Goal: Task Accomplishment & Management: Manage account settings

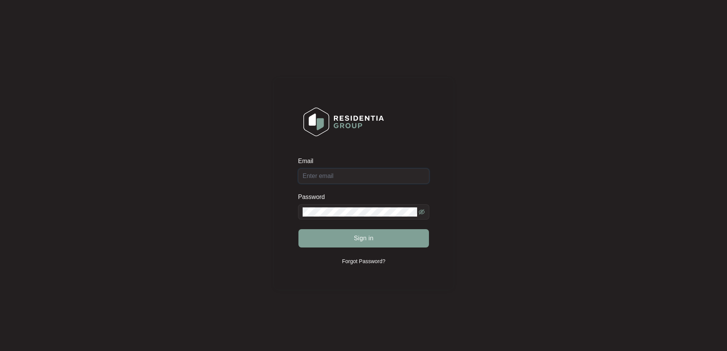
click at [378, 177] on div "Email" at bounding box center [363, 170] width 131 height 27
type input "[EMAIL_ADDRESS][DOMAIN_NAME]"
click at [378, 242] on button "Sign in" at bounding box center [364, 238] width 131 height 18
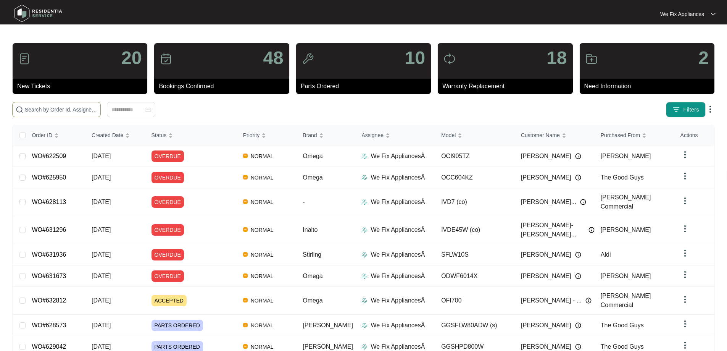
paste input "632812"
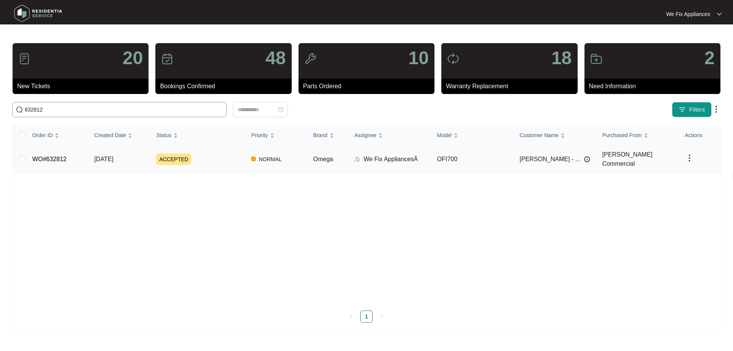
type input "632812"
click at [56, 156] on link "WO#632812" at bounding box center [49, 159] width 34 height 6
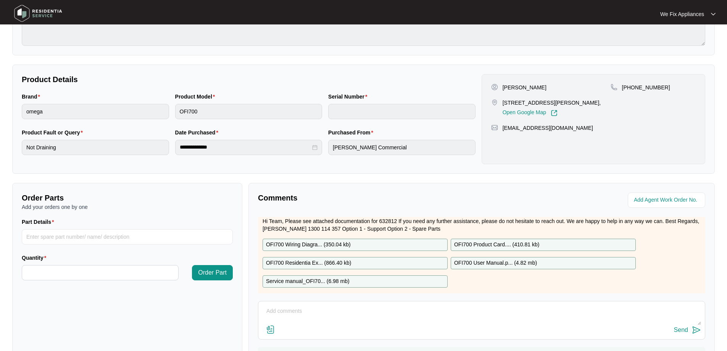
scroll to position [31, 0]
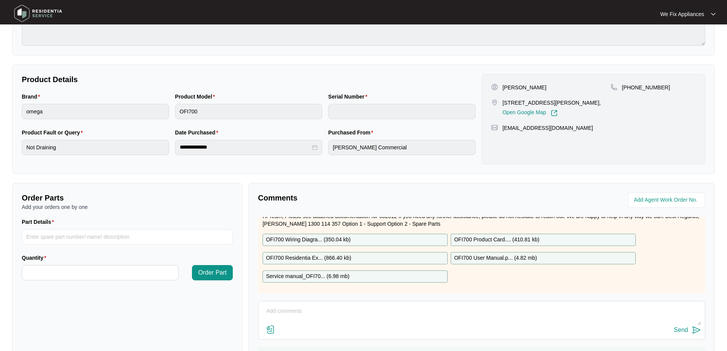
drag, startPoint x: 292, startPoint y: 314, endPoint x: 287, endPoint y: 314, distance: 5.3
click at [290, 313] on textarea at bounding box center [481, 315] width 439 height 20
type textarea "Hi team, called no answer sent txt thank you."
click at [685, 327] on div "Send" at bounding box center [681, 329] width 14 height 7
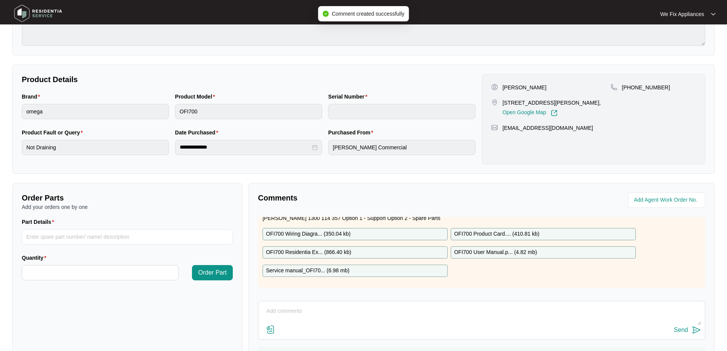
click at [41, 13] on img at bounding box center [37, 13] width 53 height 23
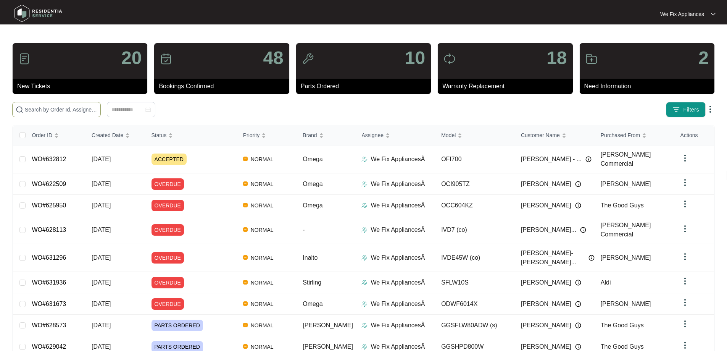
paste input "632766"
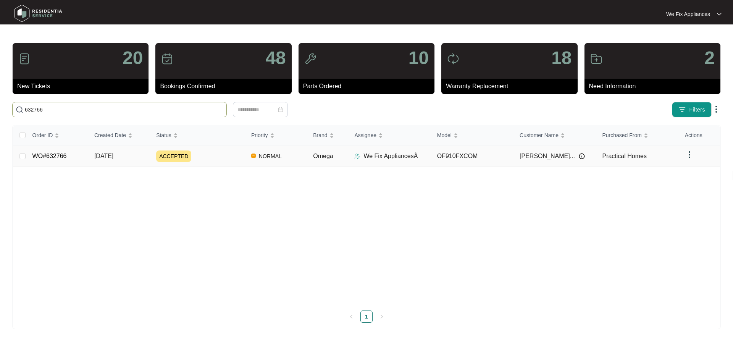
type input "632766"
click at [60, 153] on link "WO#632766" at bounding box center [49, 156] width 34 height 6
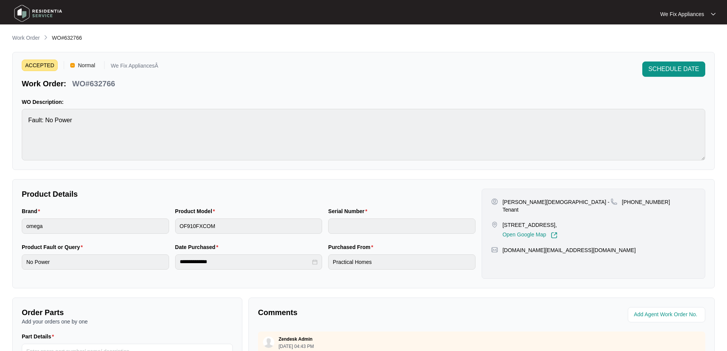
scroll to position [153, 0]
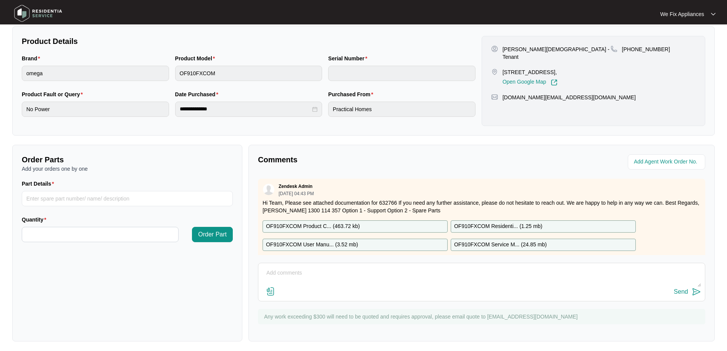
click at [379, 284] on textarea at bounding box center [481, 277] width 439 height 20
type textarea "Hi guys, just fyi - left message for customer thank you."
click at [682, 291] on div "Send" at bounding box center [681, 291] width 14 height 7
click at [42, 11] on img at bounding box center [37, 13] width 53 height 23
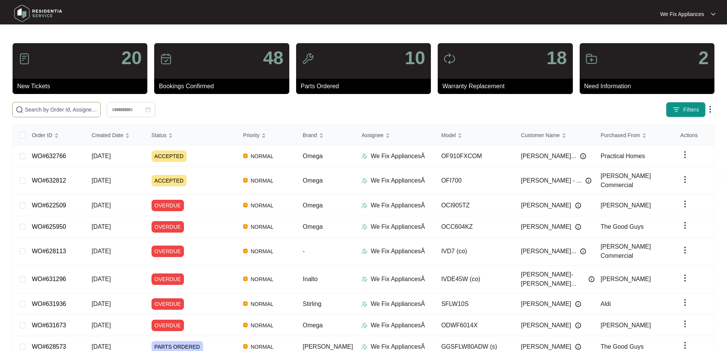
paste input "632762"
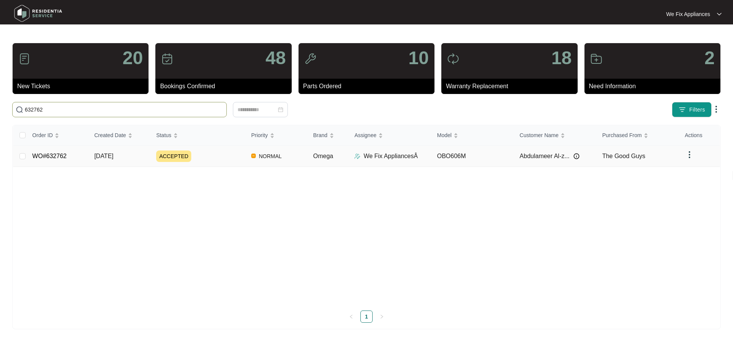
type input "632762"
click at [63, 154] on link "WO#632762" at bounding box center [49, 156] width 34 height 6
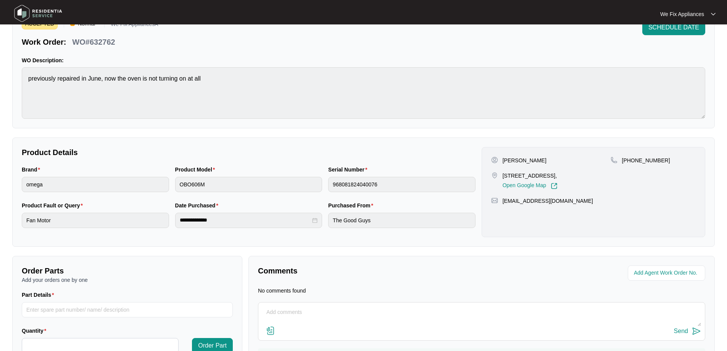
scroll to position [84, 0]
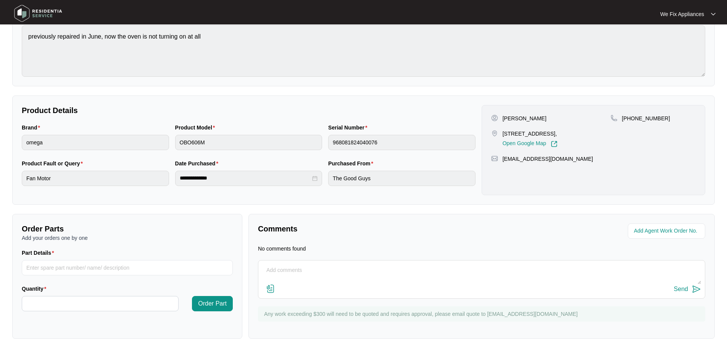
click at [314, 280] on textarea at bounding box center [481, 274] width 439 height 20
type textarea "Hi team just fyi -left message for customer thank you."
click at [680, 284] on button "Send" at bounding box center [687, 289] width 27 height 10
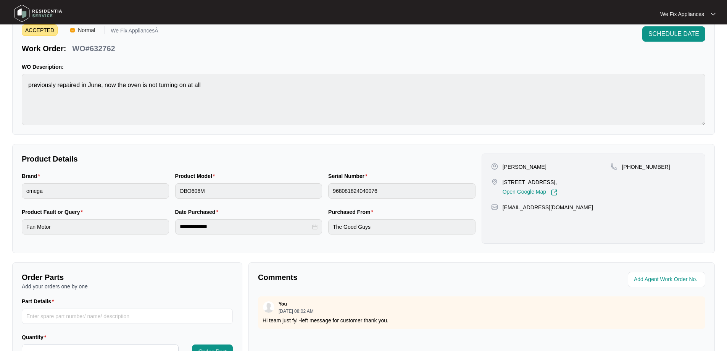
scroll to position [0, 0]
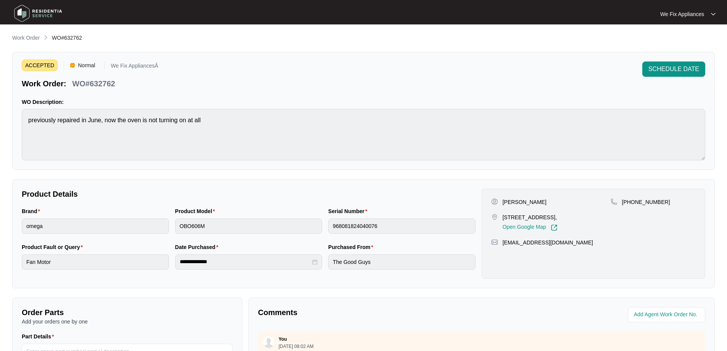
click at [49, 16] on img at bounding box center [37, 13] width 53 height 23
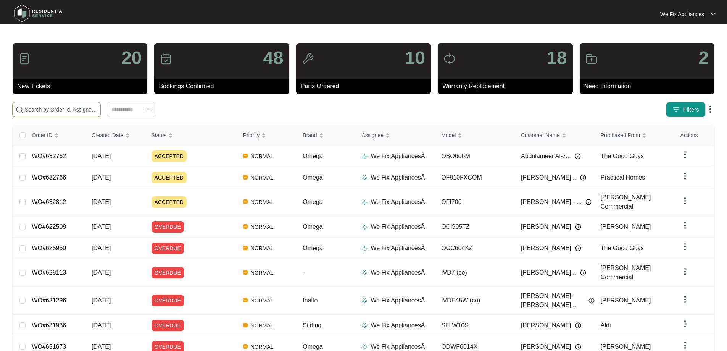
paste input "632668"
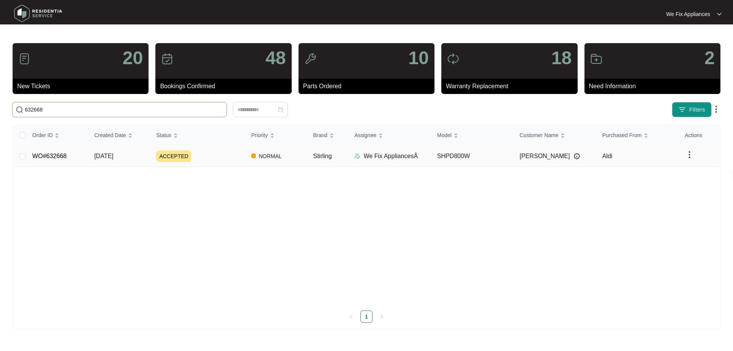
type input "632668"
click at [53, 153] on link "WO#632668" at bounding box center [49, 156] width 34 height 6
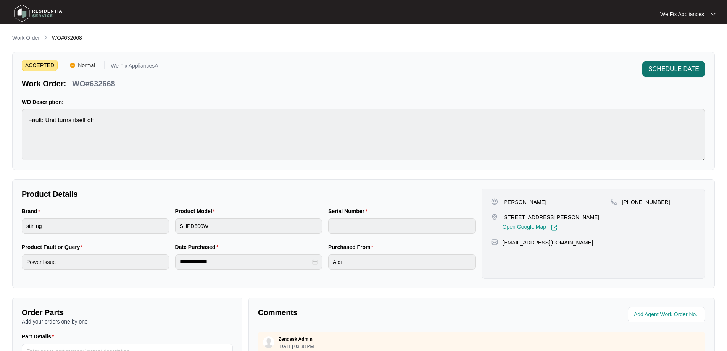
click at [688, 69] on span "SCHEDULE DATE" at bounding box center [674, 69] width 51 height 9
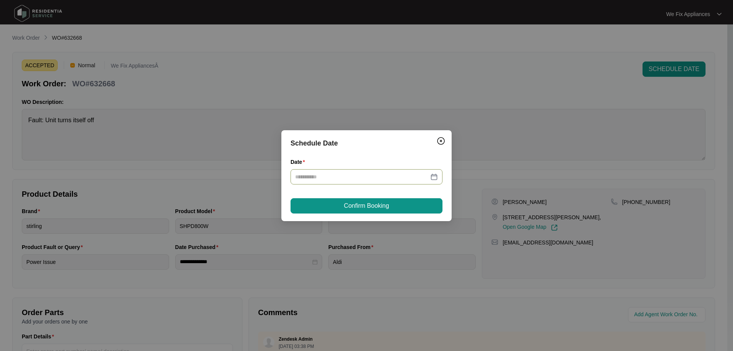
drag, startPoint x: 354, startPoint y: 168, endPoint x: 354, endPoint y: 176, distance: 7.3
click at [354, 176] on div "Date" at bounding box center [367, 171] width 152 height 27
click at [360, 176] on input "Date" at bounding box center [362, 177] width 134 height 8
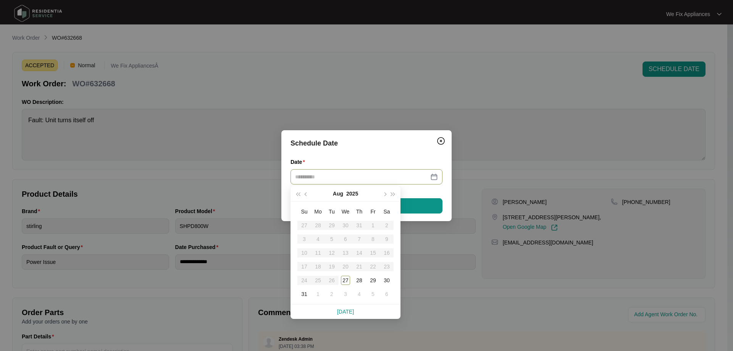
type input "**********"
click at [316, 296] on div "1" at bounding box center [317, 293] width 9 height 9
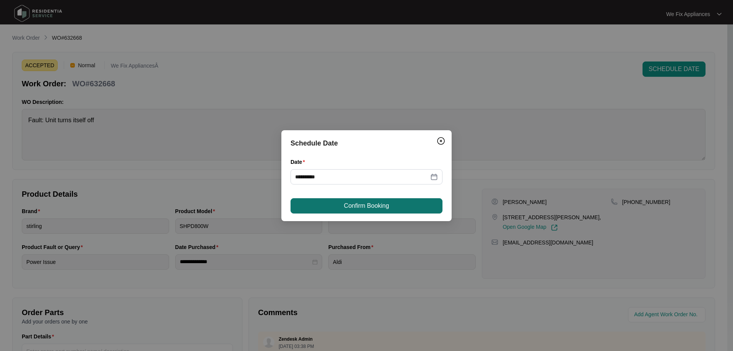
click at [344, 203] on span "Confirm Booking" at bounding box center [366, 205] width 45 height 9
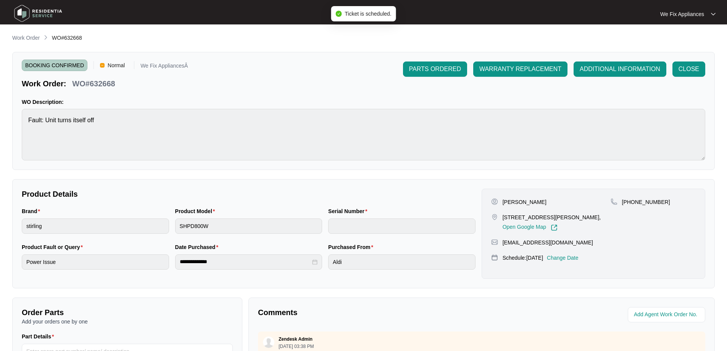
click at [48, 13] on img at bounding box center [37, 13] width 53 height 23
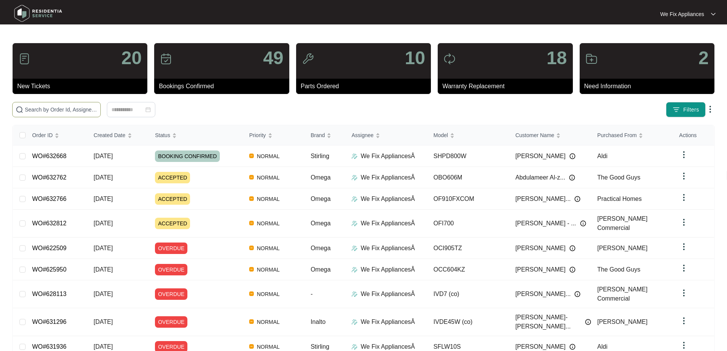
paste input "632663"
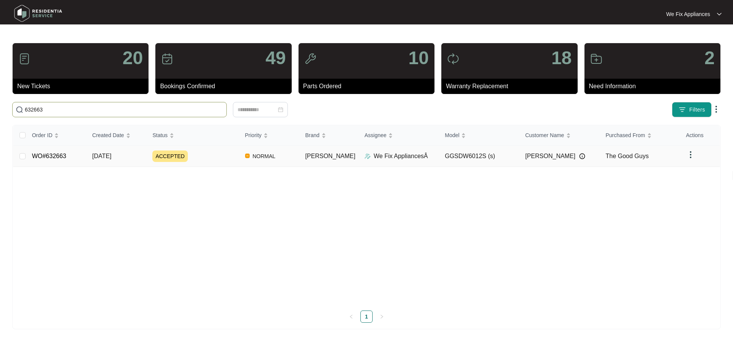
type input "632663"
click at [51, 153] on link "WO#632663" at bounding box center [49, 156] width 34 height 6
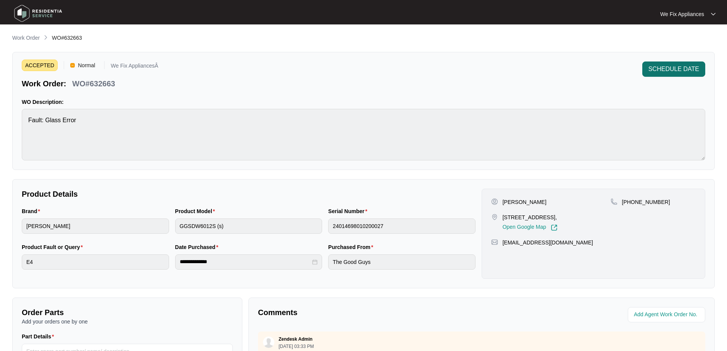
click at [663, 67] on span "SCHEDULE DATE" at bounding box center [674, 69] width 51 height 9
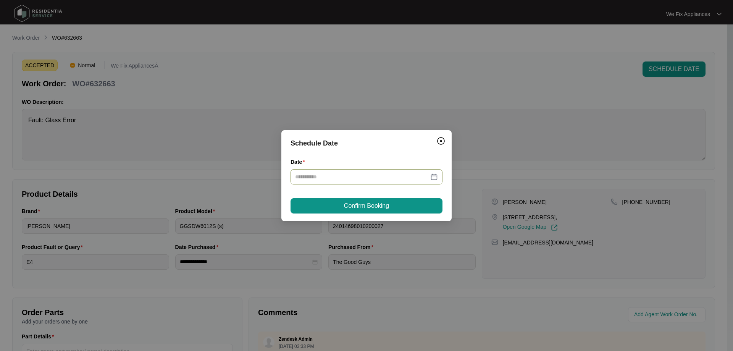
click at [363, 174] on input "Date" at bounding box center [362, 177] width 134 height 8
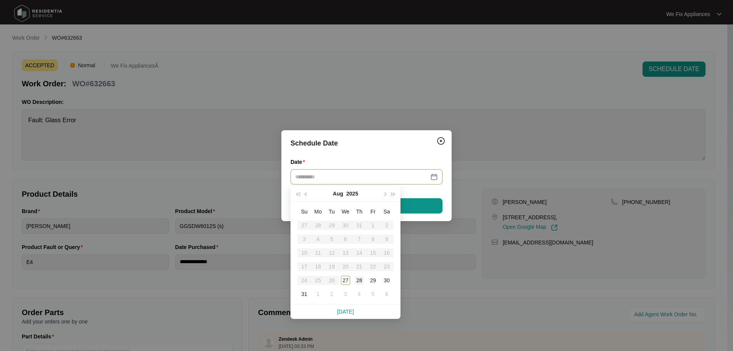
type input "**********"
click at [361, 281] on div "28" at bounding box center [359, 280] width 9 height 9
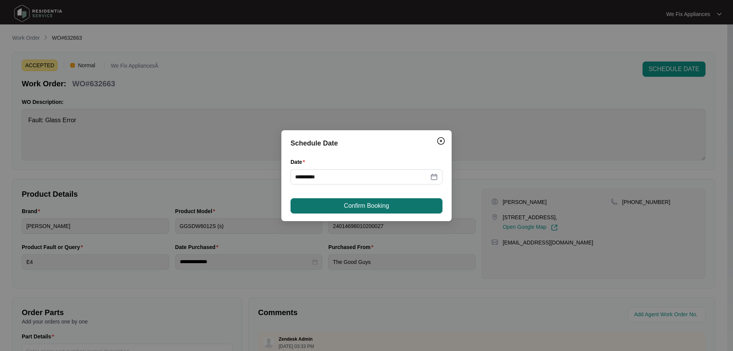
click at [376, 211] on button "Confirm Booking" at bounding box center [367, 205] width 152 height 15
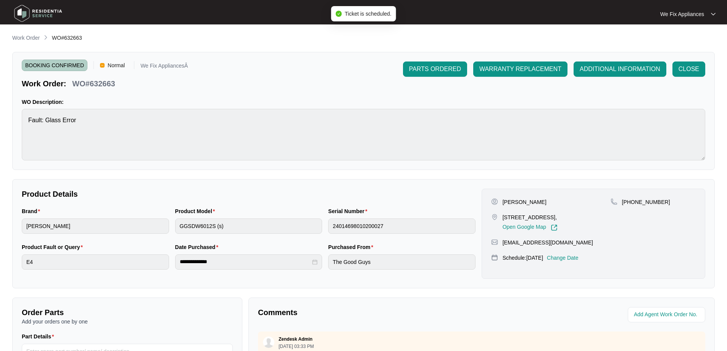
click at [36, 18] on img at bounding box center [37, 13] width 53 height 23
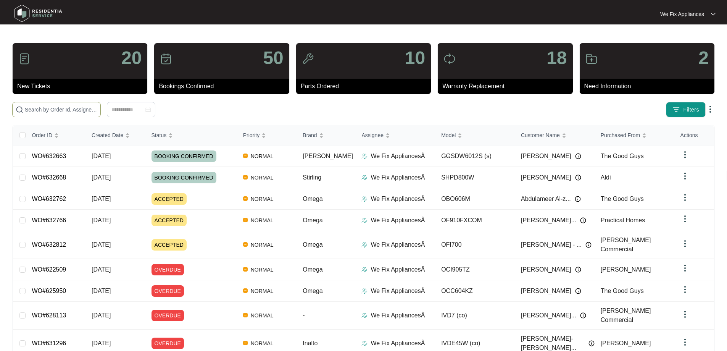
paste input "623666"
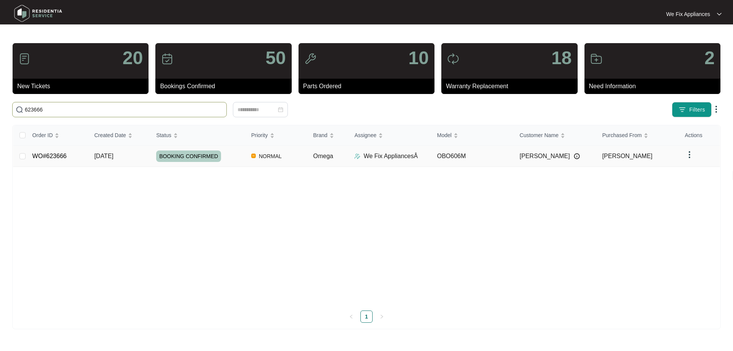
type input "623666"
click at [66, 153] on td "WO#623666" at bounding box center [57, 155] width 62 height 21
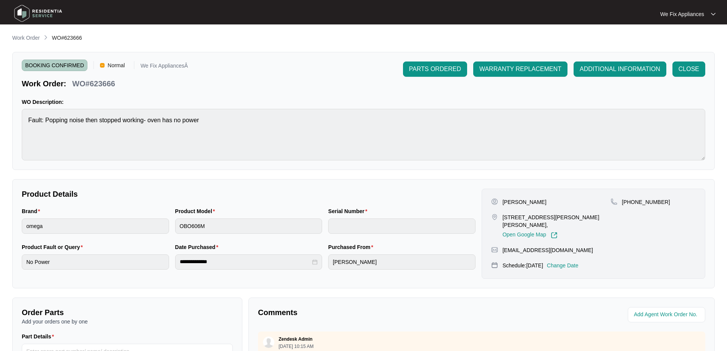
click at [574, 261] on p "Change Date" at bounding box center [563, 265] width 32 height 8
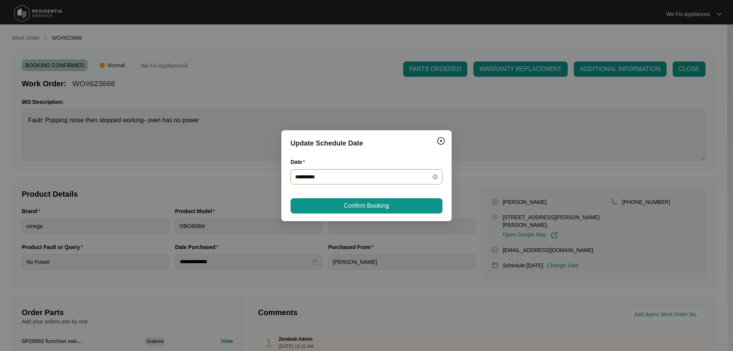
click at [337, 179] on input "**********" at bounding box center [362, 177] width 134 height 8
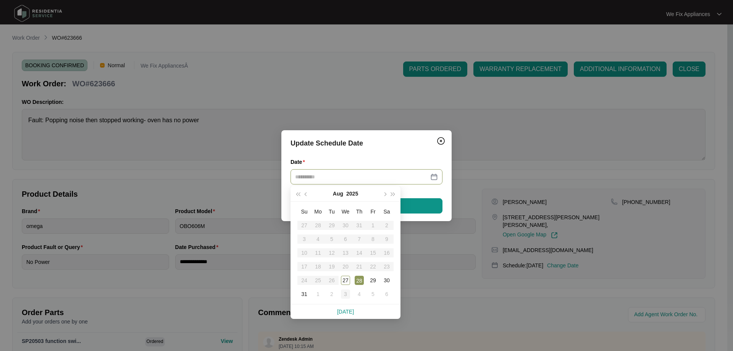
click at [342, 292] on div "3" at bounding box center [345, 293] width 9 height 9
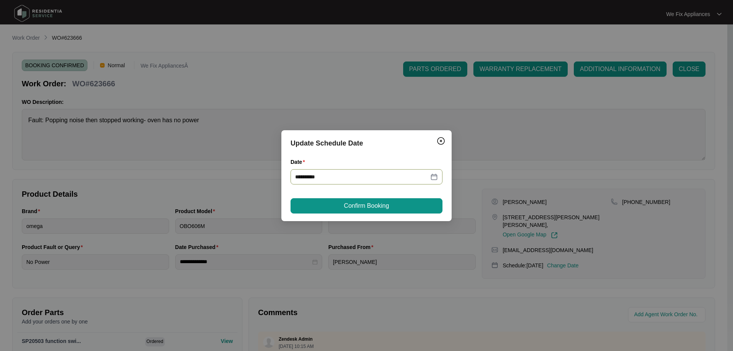
type input "**********"
click at [370, 195] on div "**********" at bounding box center [366, 175] width 170 height 91
click at [368, 210] on span "Confirm Booking" at bounding box center [366, 205] width 45 height 9
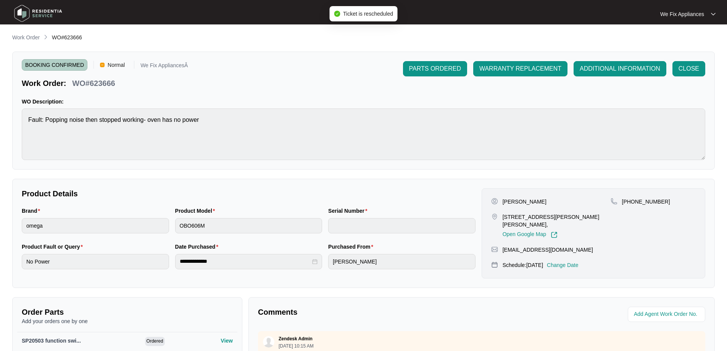
scroll to position [157, 0]
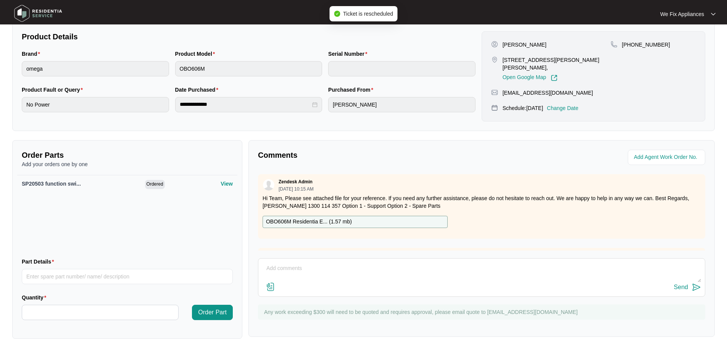
drag, startPoint x: 320, startPoint y: 253, endPoint x: 320, endPoint y: 265, distance: 11.9
click at [323, 262] on div "Comments Zendesk Admin [DATE] 10:15 AM Hi Team, Please see attached file for yo…" at bounding box center [482, 238] width 466 height 197
drag, startPoint x: 310, startPoint y: 273, endPoint x: 323, endPoint y: 262, distance: 17.4
click at [318, 268] on textarea at bounding box center [481, 272] width 439 height 20
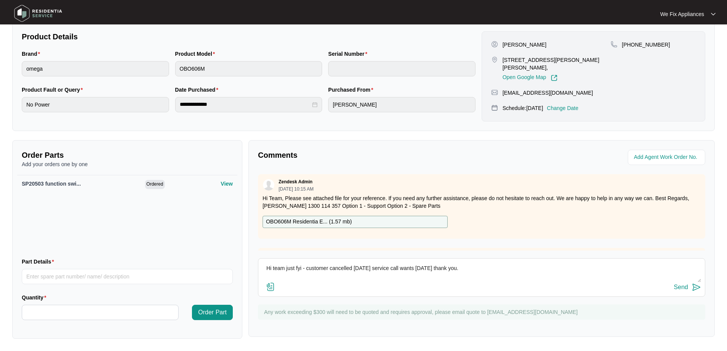
type textarea "Hi team just fyi - customer cancelled [DATE] service call wants [DATE] thank yo…"
click at [684, 283] on button "Send" at bounding box center [687, 287] width 27 height 10
click at [36, 14] on img at bounding box center [37, 13] width 53 height 23
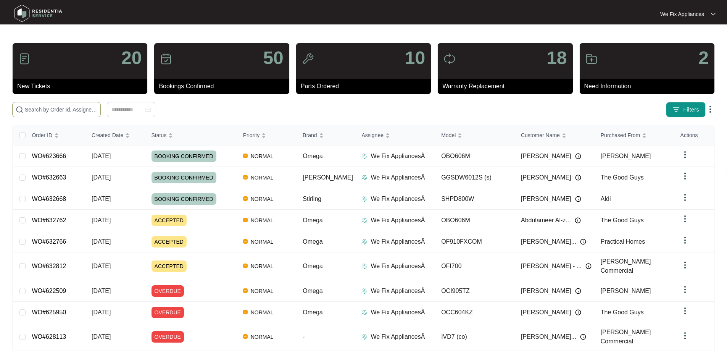
paste input "632766"
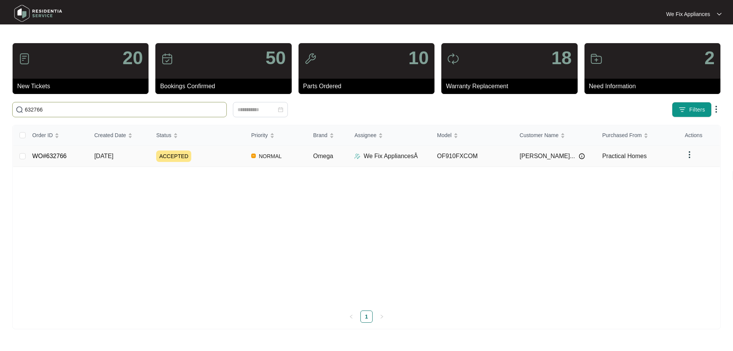
type input "632766"
click at [58, 153] on link "WO#632766" at bounding box center [49, 156] width 34 height 6
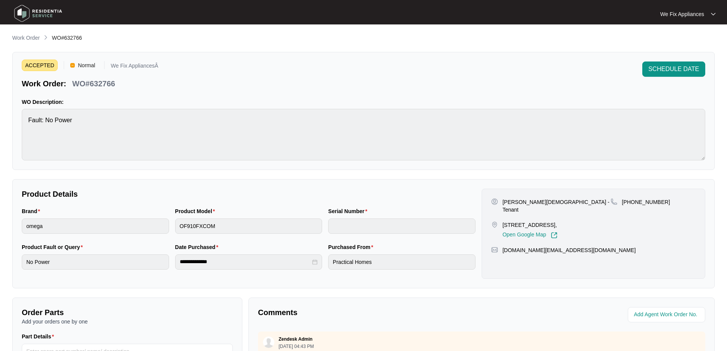
click at [686, 59] on div "ACCEPTED Normal We Fix AppliancesÂ Work Order: WO#632766 SCHEDULE DATE WO Descr…" at bounding box center [363, 111] width 703 height 118
click at [681, 63] on button "SCHEDULE DATE" at bounding box center [673, 68] width 63 height 15
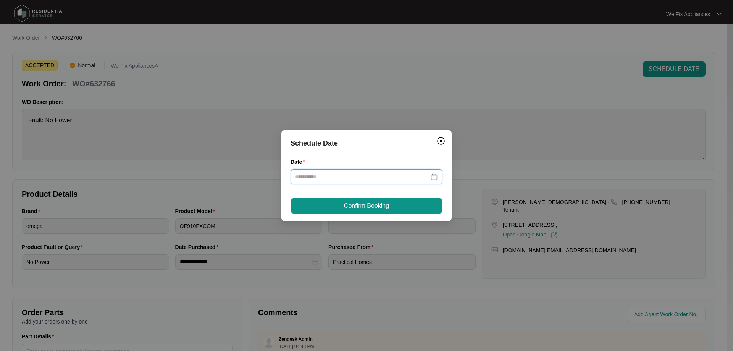
click at [361, 176] on input "Date" at bounding box center [362, 177] width 134 height 8
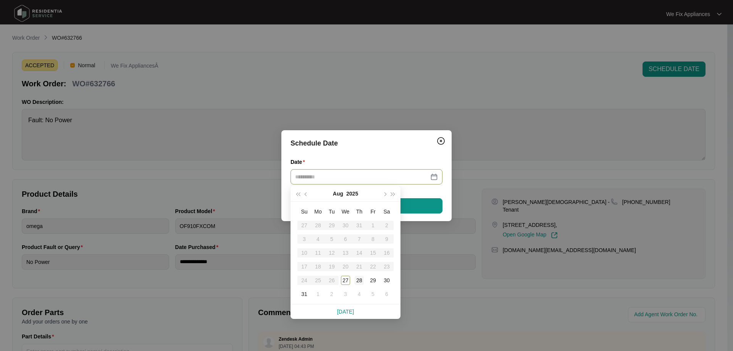
type input "**********"
click at [363, 280] on div "28" at bounding box center [359, 280] width 9 height 9
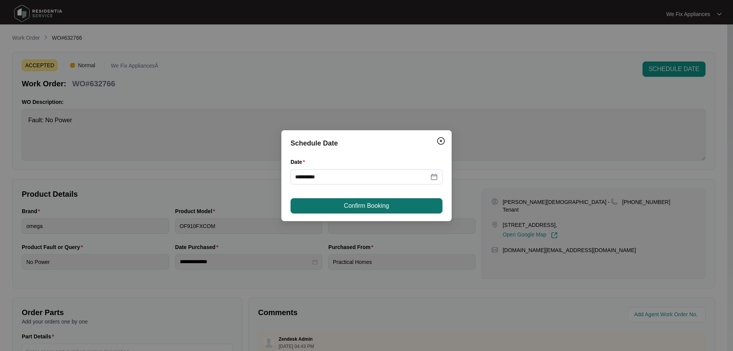
click at [369, 206] on span "Confirm Booking" at bounding box center [366, 205] width 45 height 9
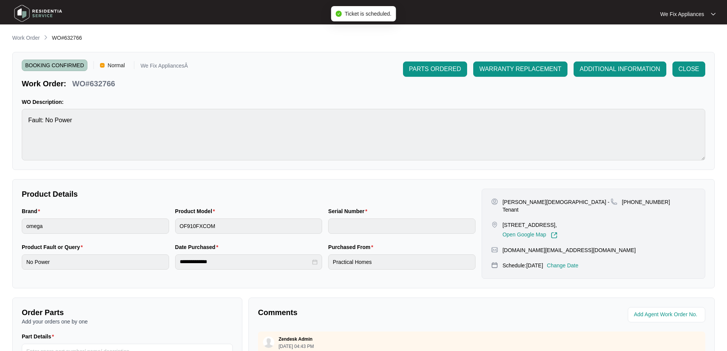
click at [42, 14] on img at bounding box center [37, 13] width 53 height 23
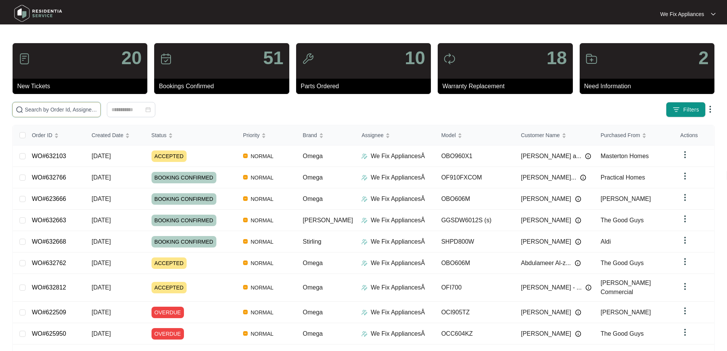
drag, startPoint x: 68, startPoint y: 114, endPoint x: 31, endPoint y: 111, distance: 37.2
paste input "626696"
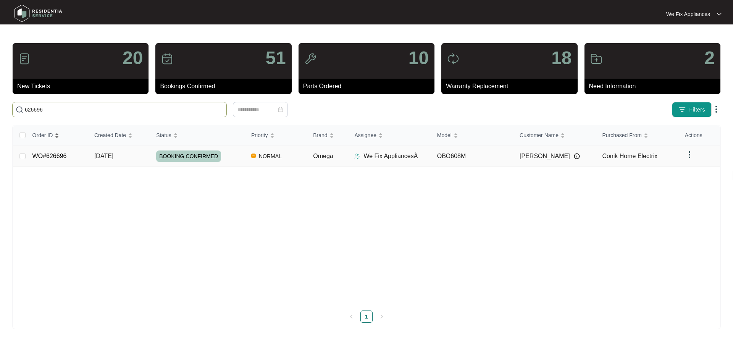
type input "626696"
click at [40, 153] on link "WO#626696" at bounding box center [49, 156] width 34 height 6
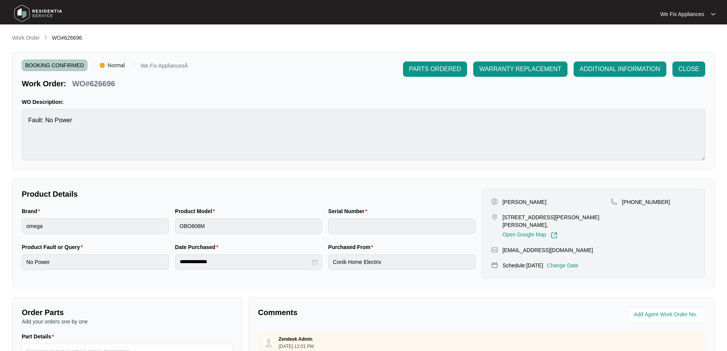
click at [579, 265] on p "Change Date" at bounding box center [563, 265] width 32 height 8
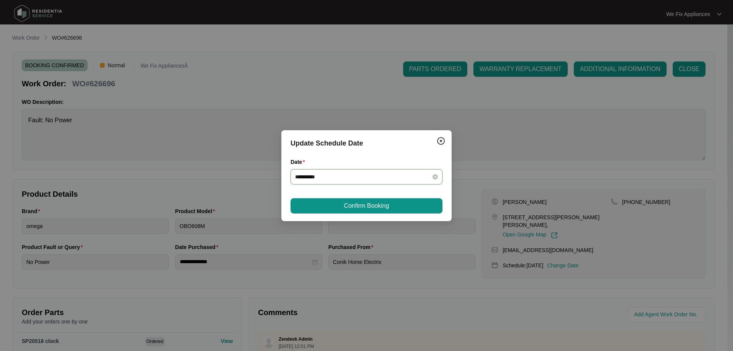
click at [331, 176] on input "**********" at bounding box center [362, 177] width 134 height 8
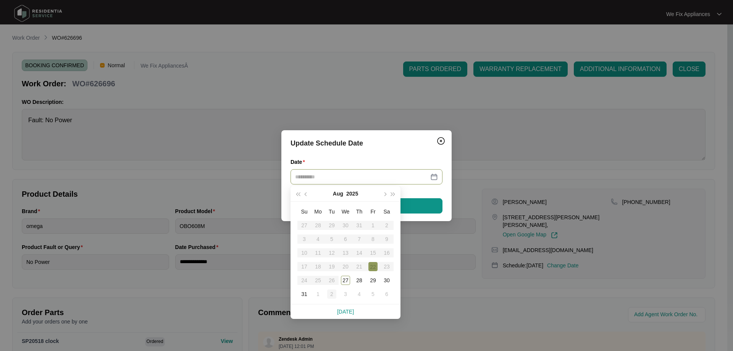
click at [331, 292] on div "2" at bounding box center [331, 293] width 9 height 9
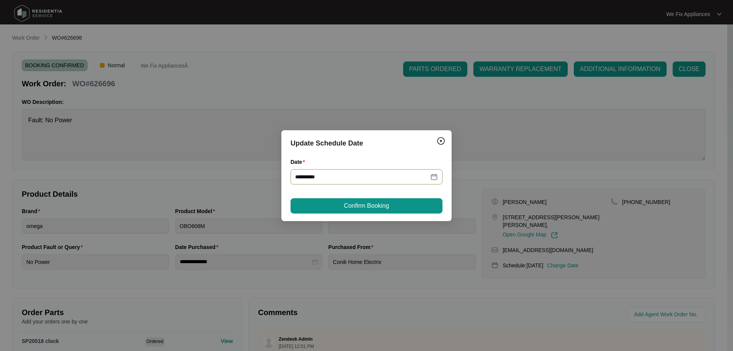
type input "**********"
click at [360, 201] on button "Confirm Booking" at bounding box center [367, 205] width 152 height 15
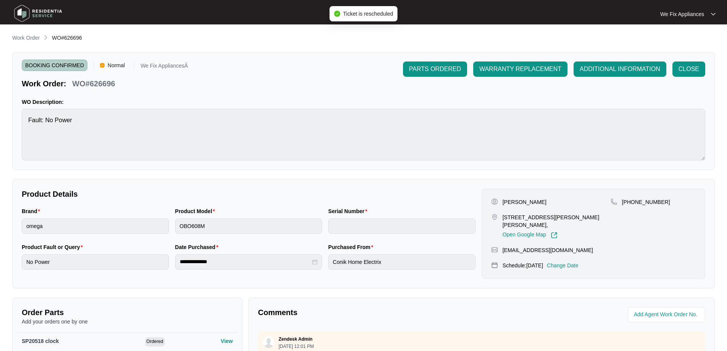
click at [39, 6] on img at bounding box center [37, 13] width 53 height 23
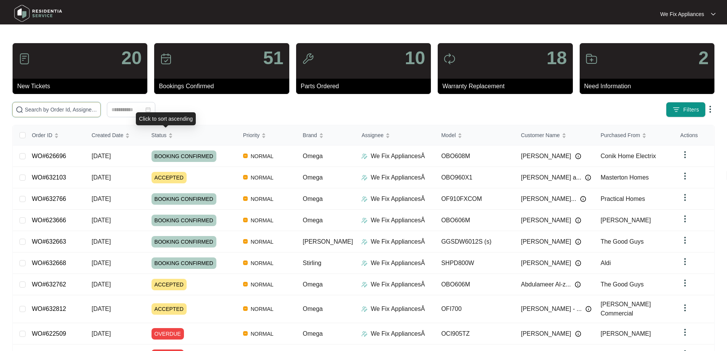
click at [97, 109] on input "text" at bounding box center [61, 109] width 73 height 8
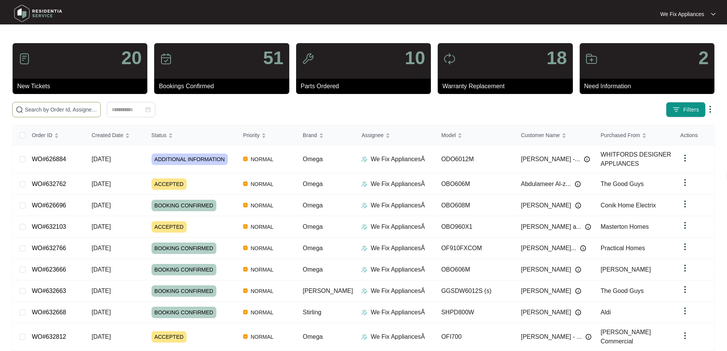
paste input "632084"
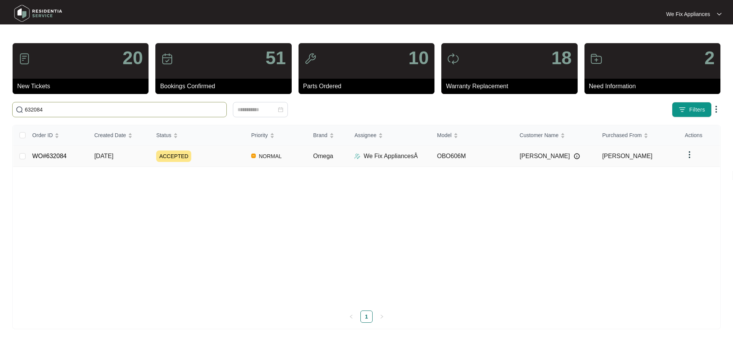
type input "632084"
click at [65, 155] on link "WO#632084" at bounding box center [49, 156] width 34 height 6
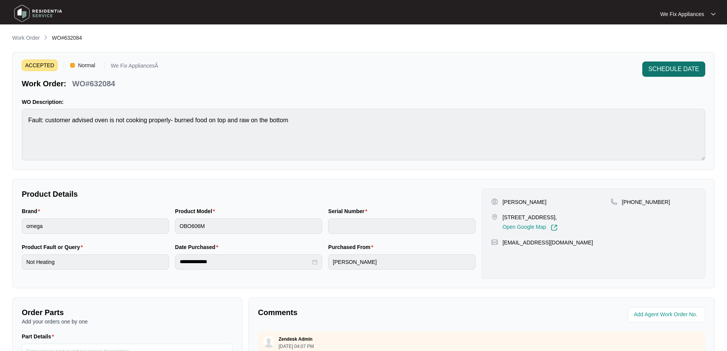
click at [670, 67] on span "SCHEDULE DATE" at bounding box center [674, 69] width 51 height 9
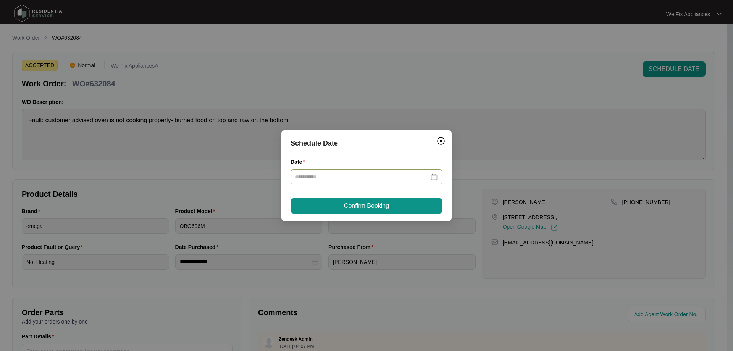
click at [384, 174] on input "Date" at bounding box center [362, 177] width 134 height 8
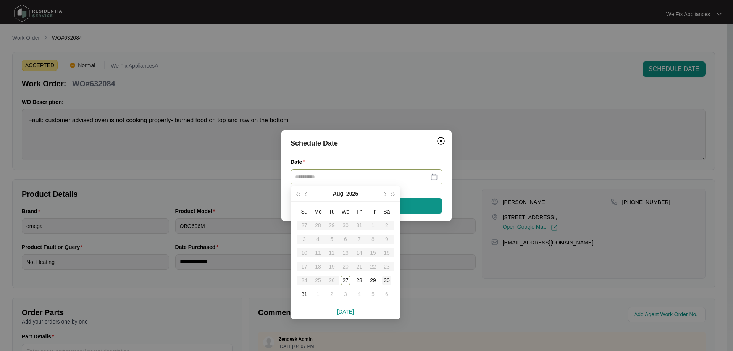
type input "**********"
click at [390, 281] on div "30" at bounding box center [386, 280] width 9 height 9
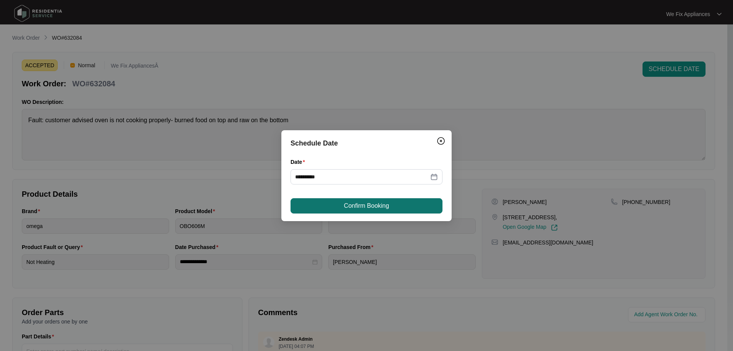
click at [401, 212] on button "Confirm Booking" at bounding box center [367, 205] width 152 height 15
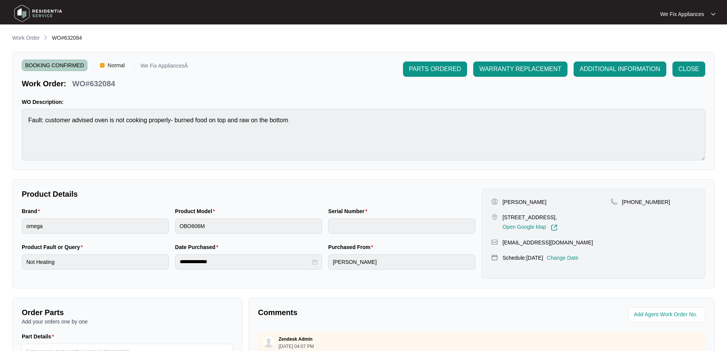
click at [49, 13] on img at bounding box center [37, 13] width 53 height 23
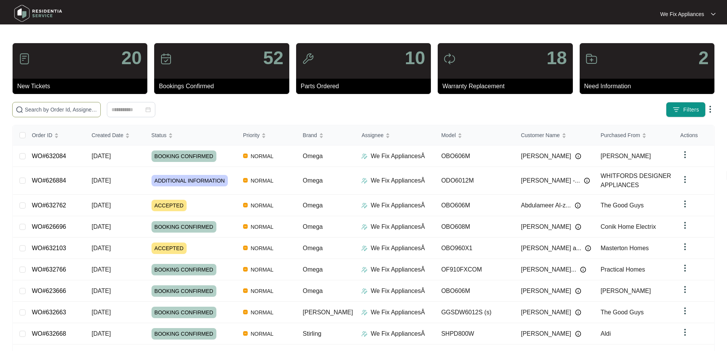
paste input "631673"
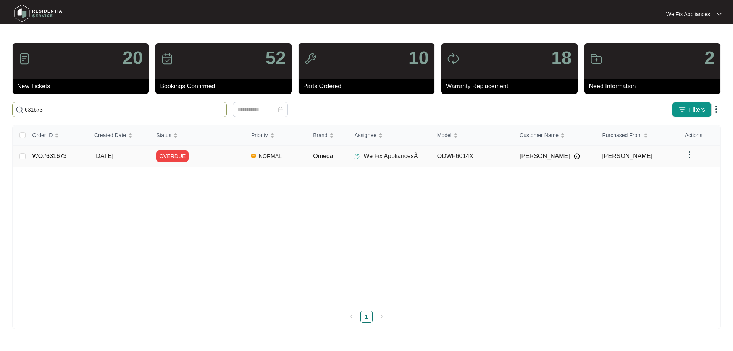
type input "631673"
click at [50, 155] on link "WO#631673" at bounding box center [49, 156] width 34 height 6
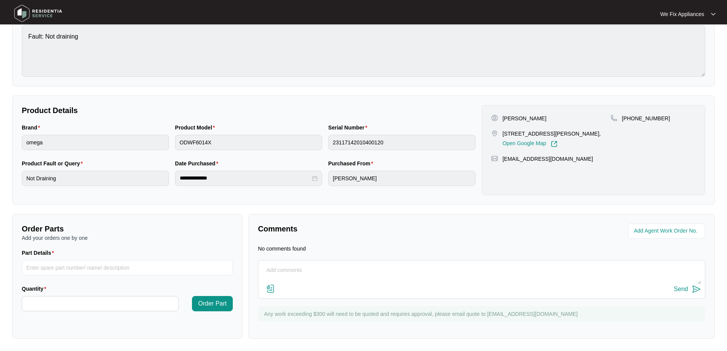
scroll to position [84, 0]
click at [347, 273] on textarea at bounding box center [481, 274] width 439 height 20
type textarea "Hi team, the plumber gave me the owners phone number, I"
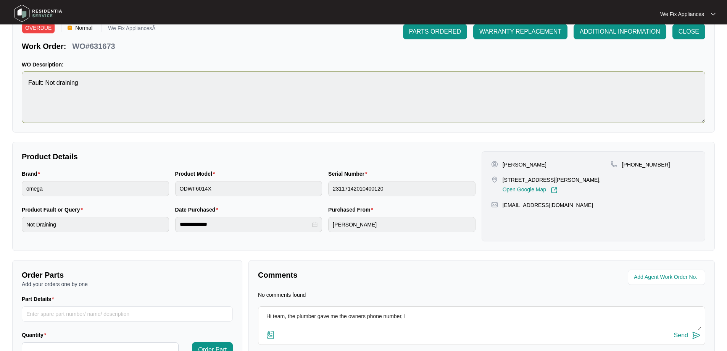
scroll to position [0, 0]
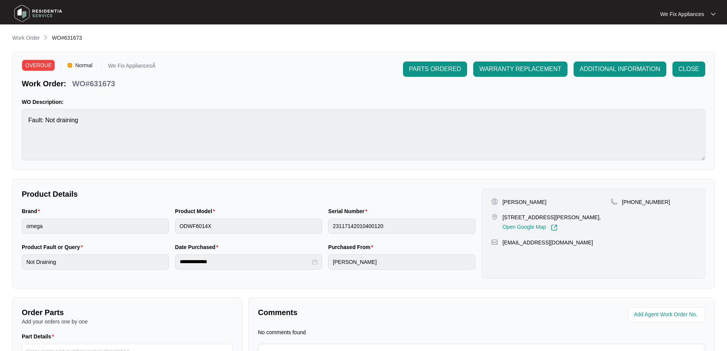
click at [40, 16] on img at bounding box center [37, 13] width 53 height 23
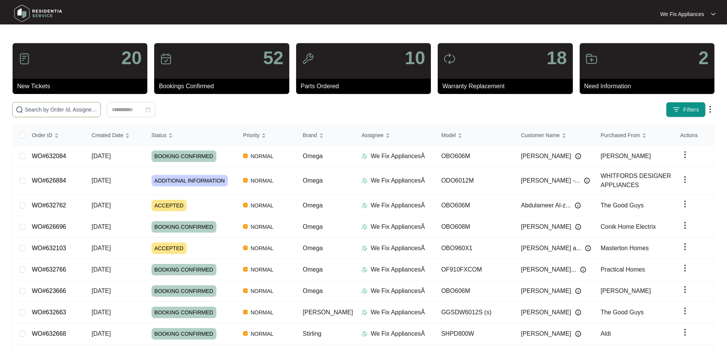
paste input "632812"
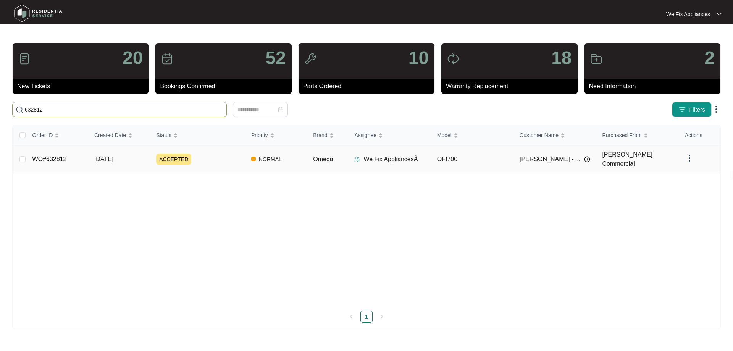
type input "632812"
click at [48, 156] on link "WO#632812" at bounding box center [49, 159] width 34 height 6
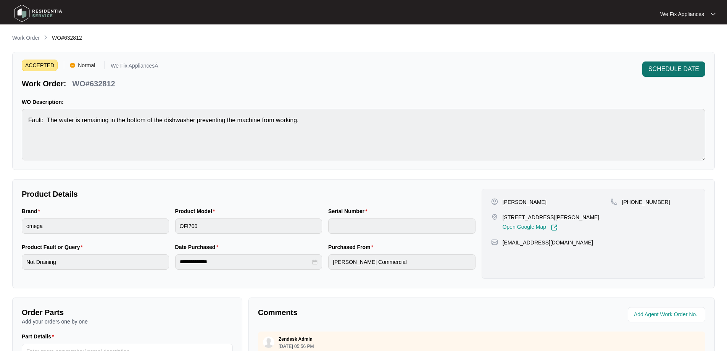
click at [676, 64] on button "SCHEDULE DATE" at bounding box center [673, 68] width 63 height 15
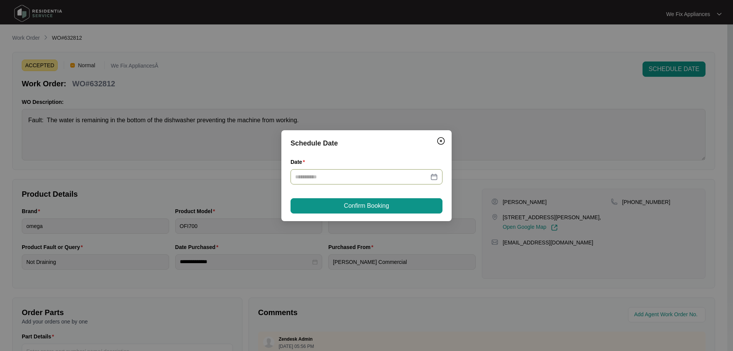
click at [328, 176] on input "Date" at bounding box center [362, 177] width 134 height 8
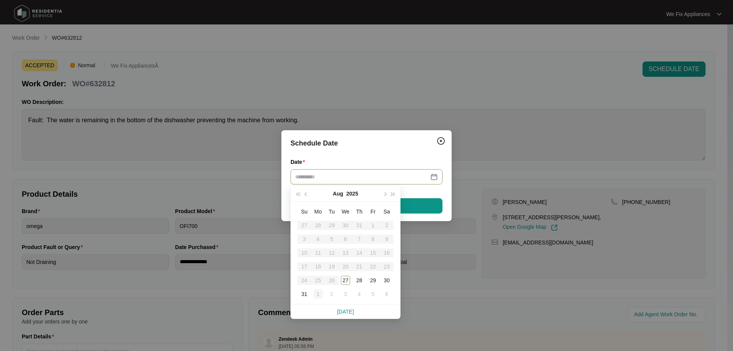
click at [319, 296] on div "1" at bounding box center [317, 293] width 9 height 9
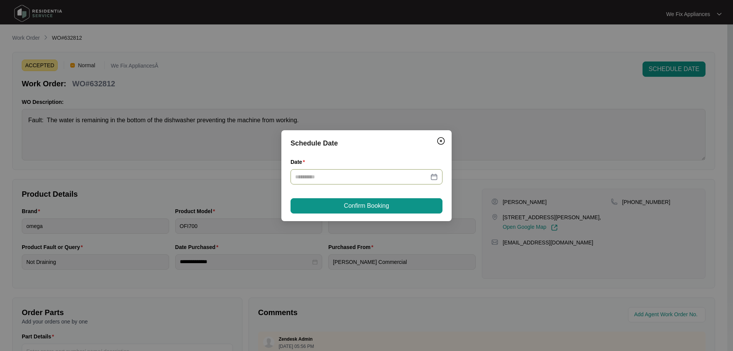
type input "**********"
click at [365, 201] on span "Confirm Booking" at bounding box center [366, 205] width 45 height 9
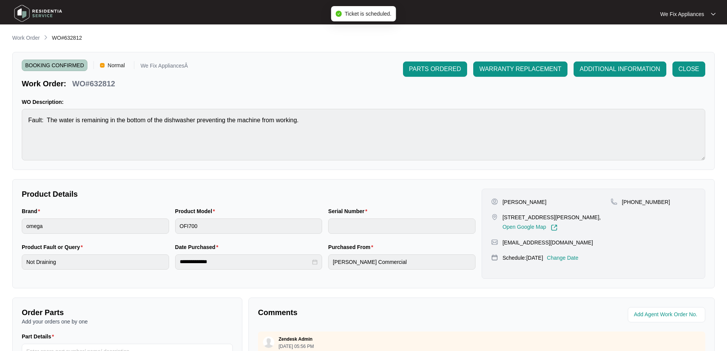
click at [30, 9] on img at bounding box center [37, 13] width 53 height 23
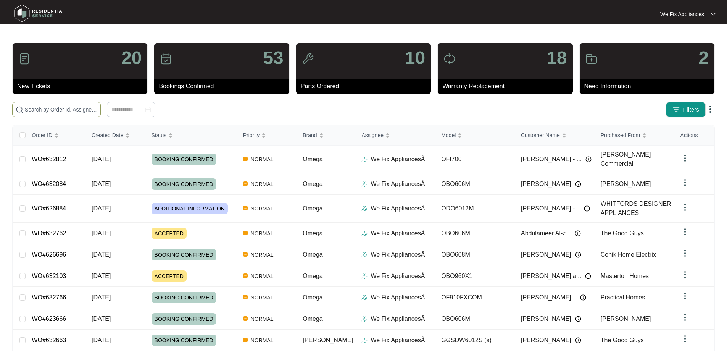
paste input "632812"
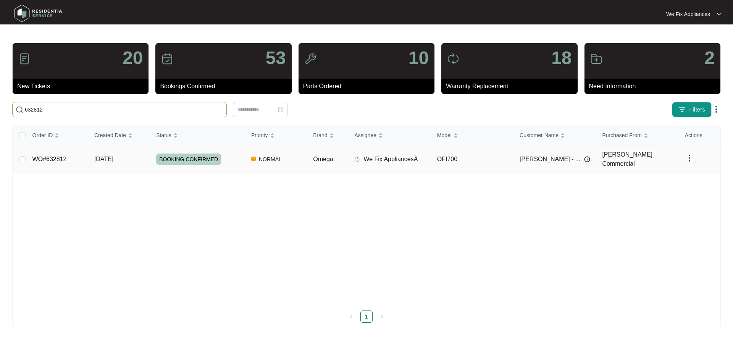
type input "632812"
click at [48, 156] on link "WO#632812" at bounding box center [49, 159] width 34 height 6
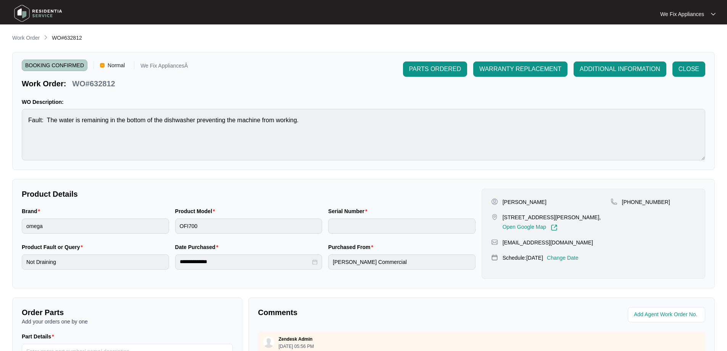
click at [34, 8] on img at bounding box center [37, 13] width 53 height 23
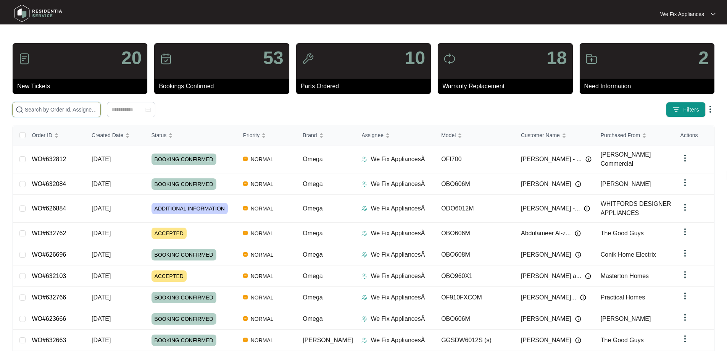
drag, startPoint x: 63, startPoint y: 105, endPoint x: 36, endPoint y: 108, distance: 27.0
paste input "631673"
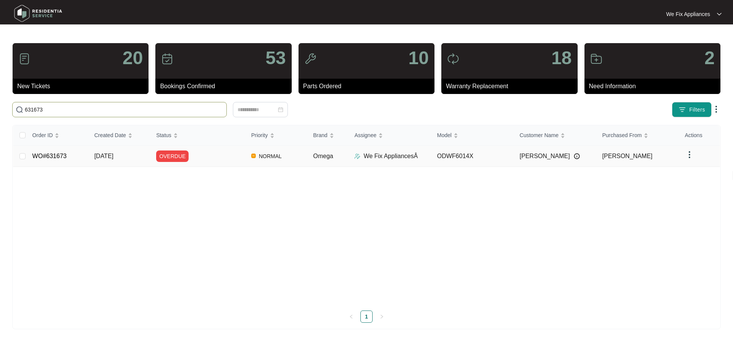
type input "631673"
click at [56, 150] on td "WO#631673" at bounding box center [57, 155] width 62 height 21
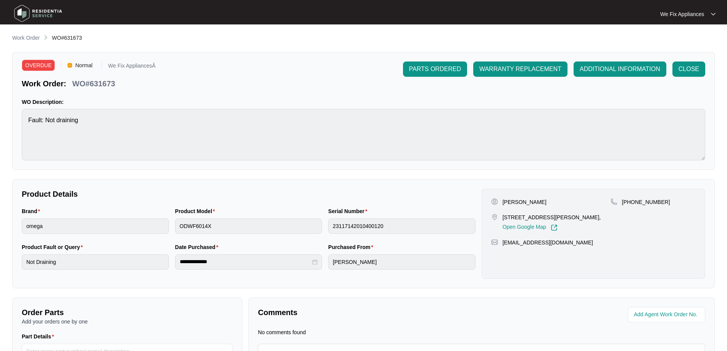
scroll to position [84, 0]
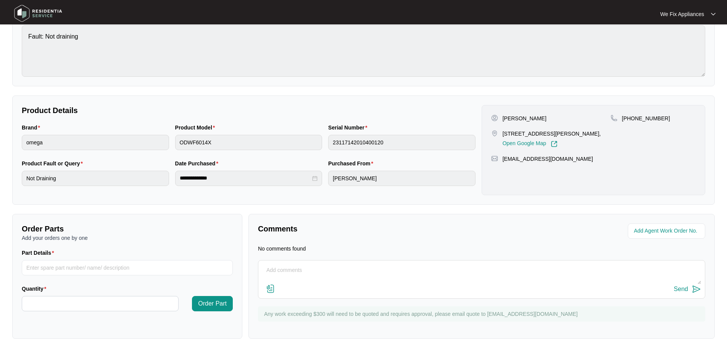
click at [287, 273] on textarea at bounding box center [481, 274] width 439 height 20
paste textarea "[PHONE_NUMBER]"
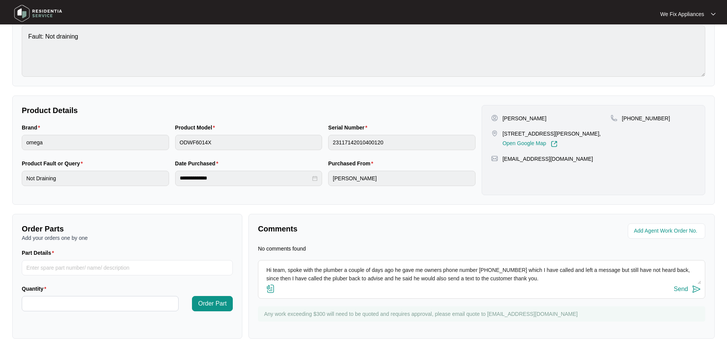
click at [604, 270] on textarea "Hi team, spoke with the plumber a couple of days ago he gave me owners phone nu…" at bounding box center [481, 274] width 439 height 20
click at [584, 279] on textarea "Hi team, spoke with the plumber a couple of days ago he gave me owners phone nu…" at bounding box center [481, 274] width 439 height 20
click at [339, 277] on textarea "Hi team, spoke with the plumber a couple of days ago he gave me owners phone nu…" at bounding box center [481, 274] width 439 height 20
click at [552, 279] on textarea "Hi team, spoke with the plumber a couple of days ago he gave me owners phone nu…" at bounding box center [481, 274] width 439 height 20
type textarea "Hi team, spoke with the plumber a couple of days ago he gave me owners phone nu…"
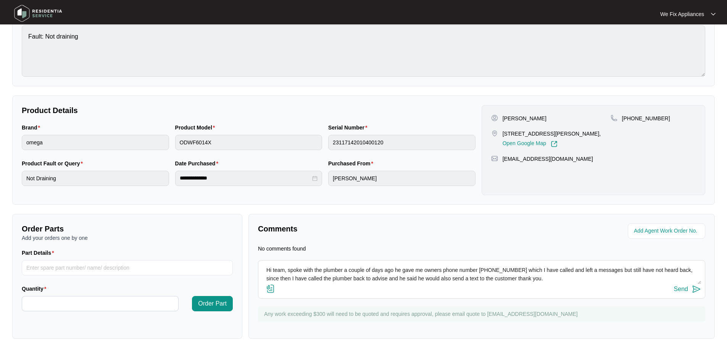
click at [683, 286] on div "Send" at bounding box center [681, 289] width 14 height 7
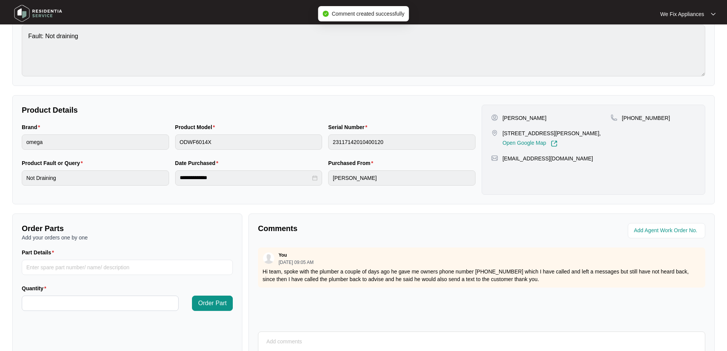
click at [47, 17] on img at bounding box center [37, 13] width 53 height 23
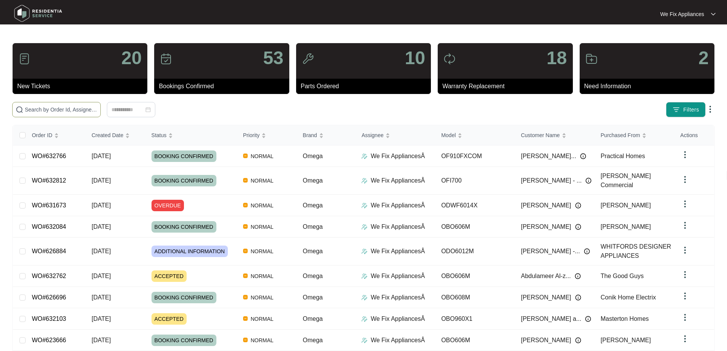
paste input "629614"
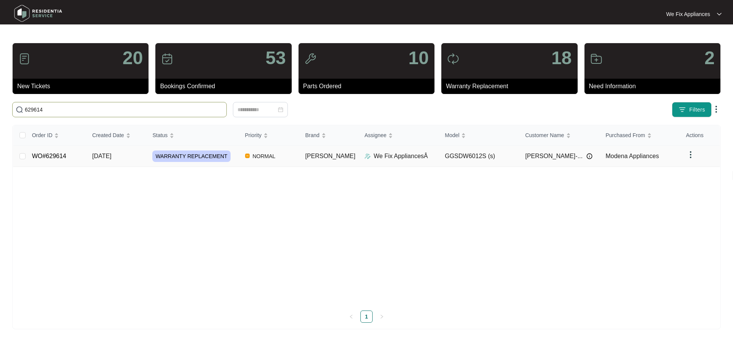
type input "629614"
click at [51, 156] on link "WO#629614" at bounding box center [49, 156] width 34 height 6
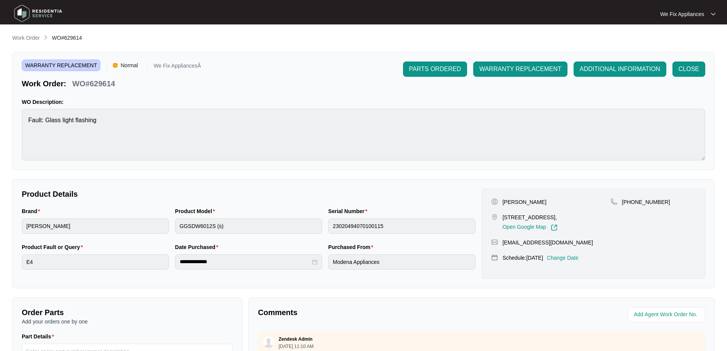
click at [565, 261] on p "Change Date" at bounding box center [563, 258] width 32 height 8
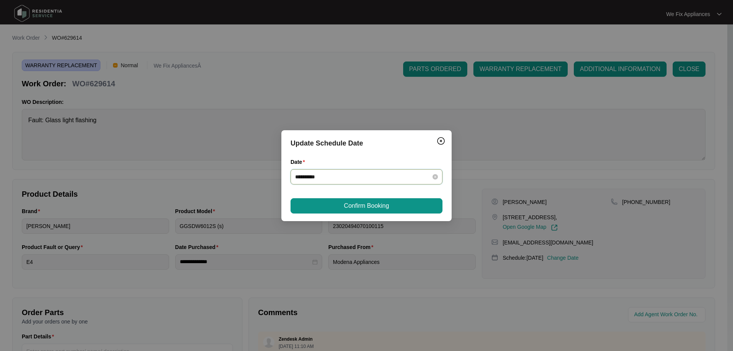
drag, startPoint x: 351, startPoint y: 175, endPoint x: 351, endPoint y: 179, distance: 3.8
click at [351, 179] on input "**********" at bounding box center [362, 177] width 134 height 8
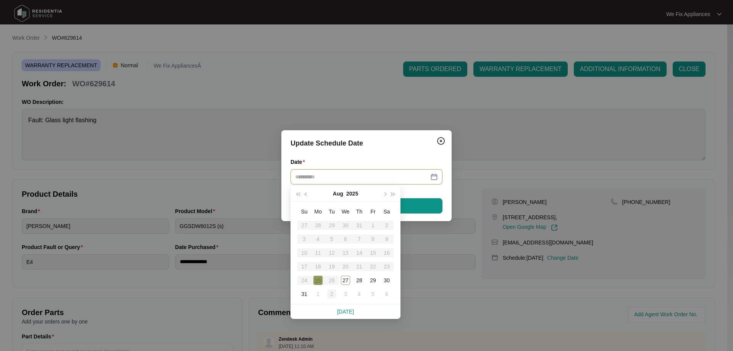
type input "**********"
click at [336, 294] on td "2" at bounding box center [332, 294] width 14 height 14
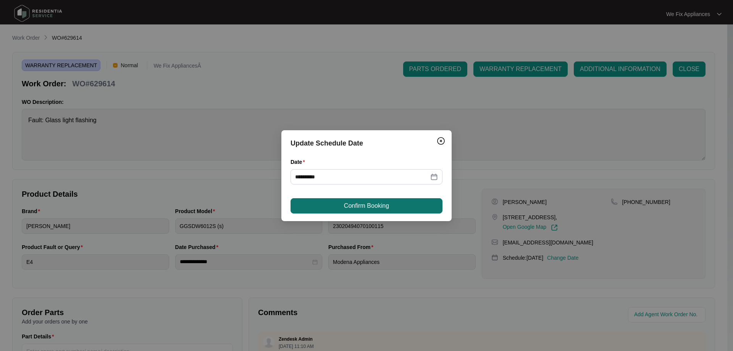
click at [364, 209] on span "Confirm Booking" at bounding box center [366, 205] width 45 height 9
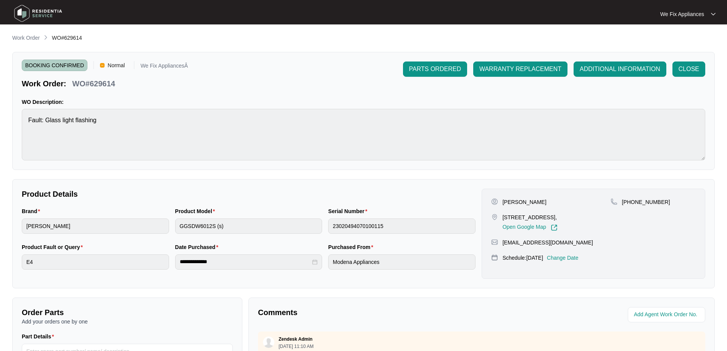
click at [53, 11] on img at bounding box center [37, 13] width 53 height 23
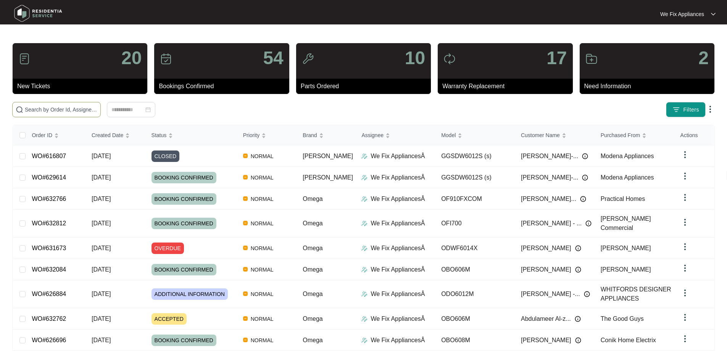
paste input "631936"
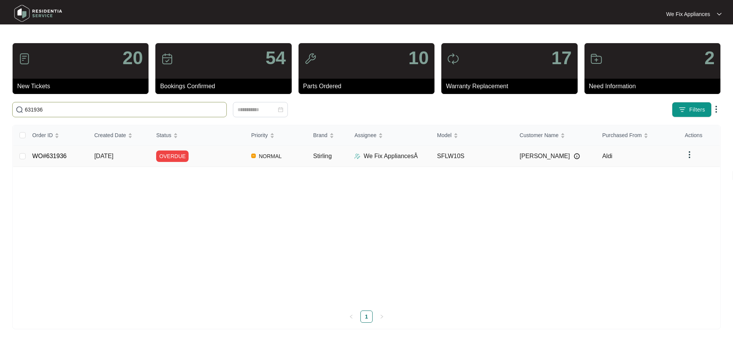
type input "631936"
click at [57, 152] on td "WO#631936" at bounding box center [57, 155] width 62 height 21
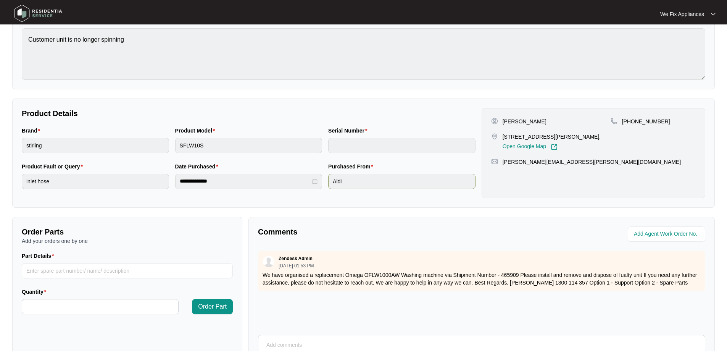
scroll to position [153, 0]
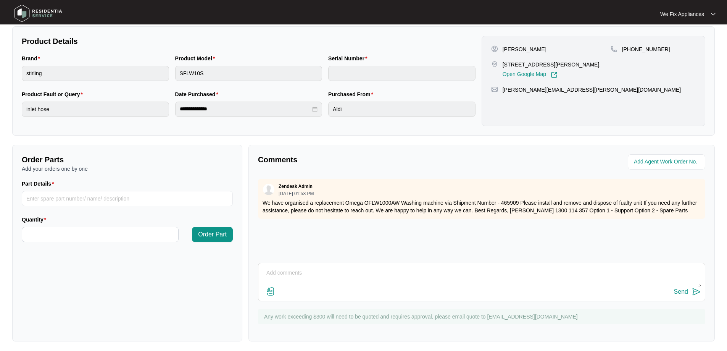
click at [338, 281] on textarea at bounding box center [481, 277] width 439 height 20
type textarea "Hi team, phone number constantly engaged, I have sent her an email thank you."
click at [683, 288] on div "Send" at bounding box center [681, 291] width 14 height 7
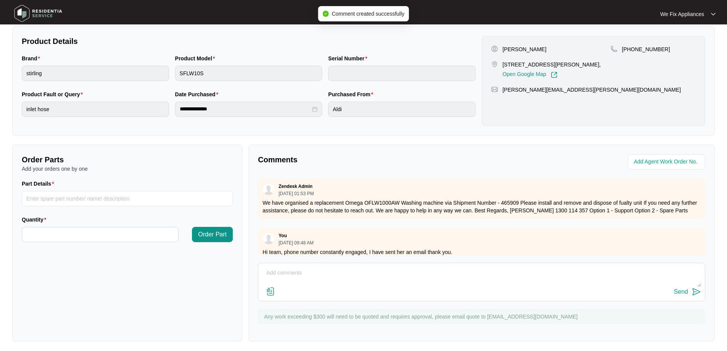
click at [36, 15] on img at bounding box center [37, 13] width 53 height 23
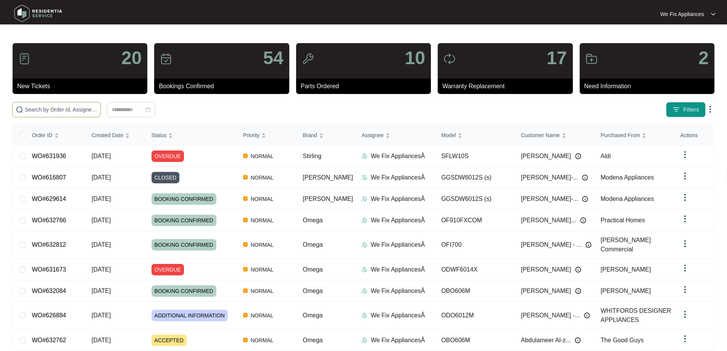
paste input "629746"
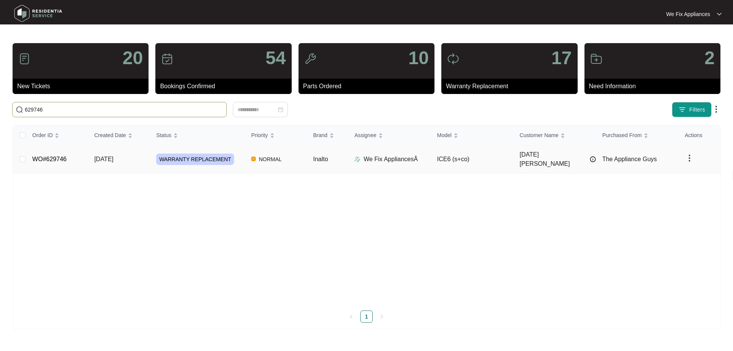
type input "629746"
click at [56, 156] on link "WO#629746" at bounding box center [49, 159] width 34 height 6
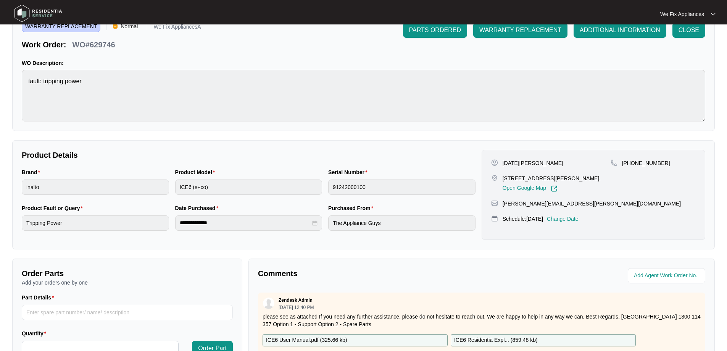
scroll to position [153, 0]
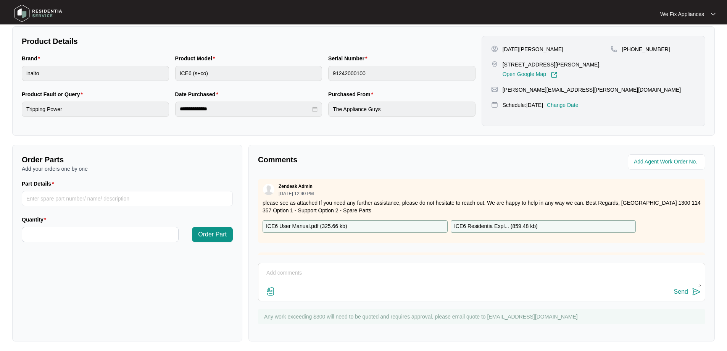
click at [351, 276] on textarea at bounding box center [481, 277] width 439 height 20
click at [674, 287] on button "Send" at bounding box center [687, 292] width 27 height 10
click at [351, 276] on textarea at bounding box center [481, 277] width 439 height 20
type textarea "Hi team, just [PERSON_NAME] left msg for customer thank you."
click at [684, 289] on div "Send" at bounding box center [681, 291] width 14 height 7
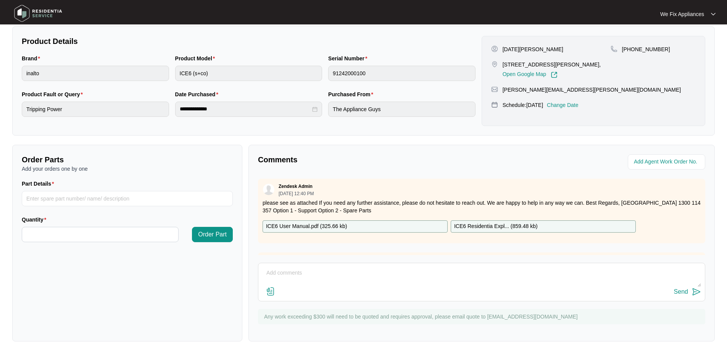
click at [41, 21] on img at bounding box center [37, 13] width 53 height 23
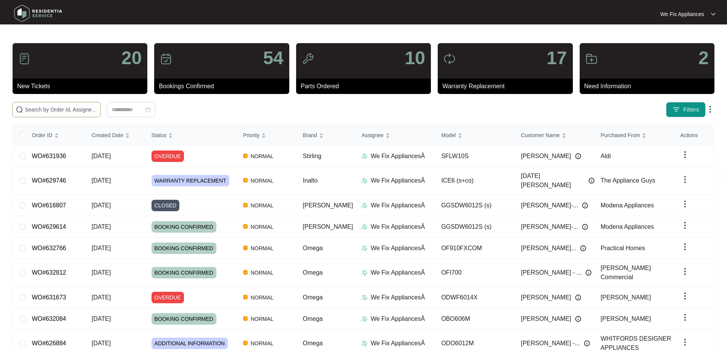
paste input "628133"
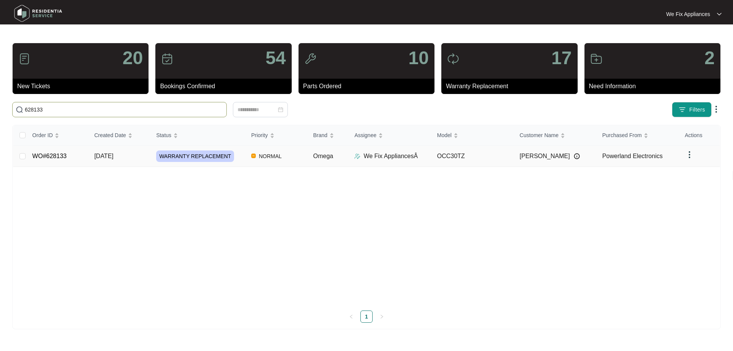
type input "628133"
click at [52, 153] on link "WO#628133" at bounding box center [49, 156] width 34 height 6
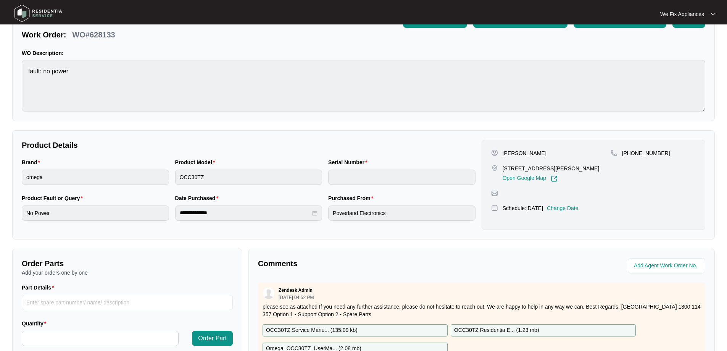
scroll to position [153, 0]
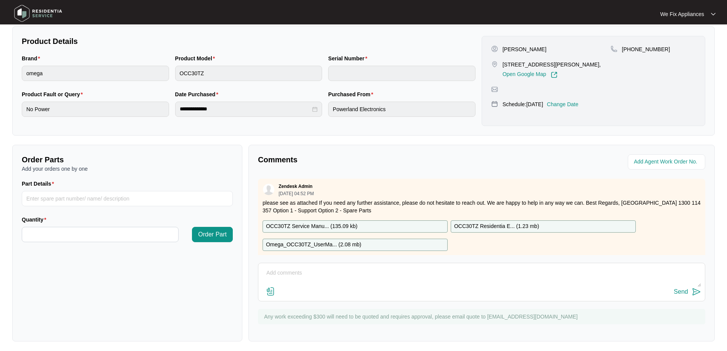
click at [420, 286] on textarea at bounding box center [481, 277] width 439 height 20
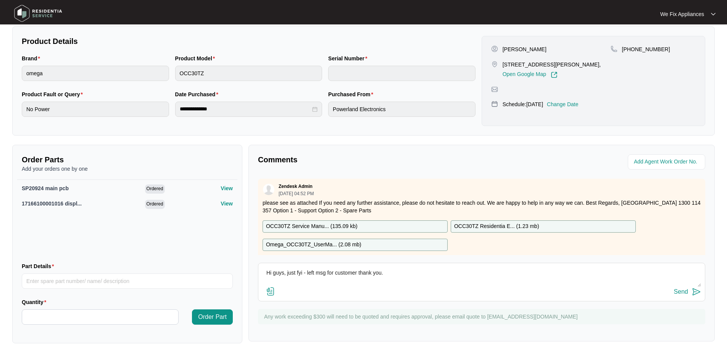
type textarea "Hi guys, just fyi - left msg for customer thank you."
click at [685, 290] on div "Send" at bounding box center [681, 291] width 14 height 7
click at [52, 13] on img at bounding box center [37, 13] width 53 height 23
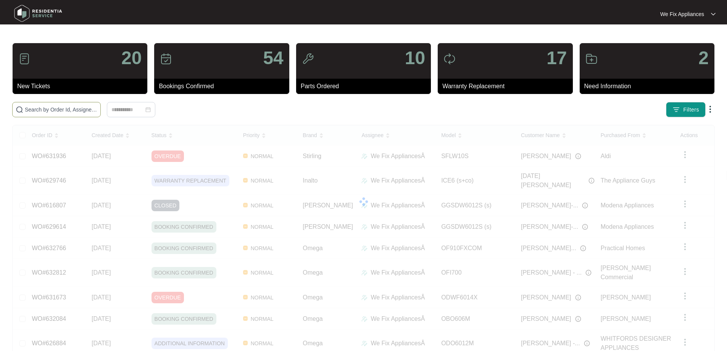
paste input "628133"
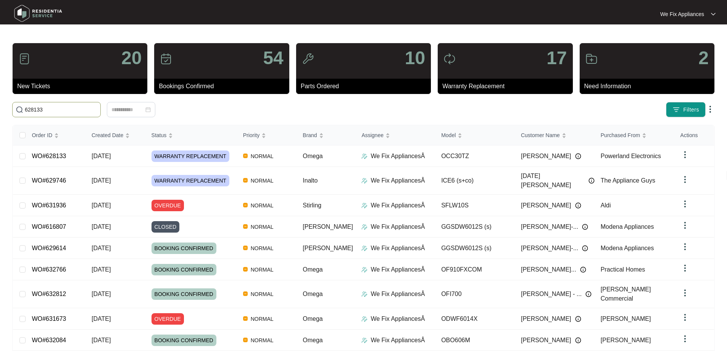
click at [97, 105] on input "628133" at bounding box center [61, 109] width 73 height 8
type input "628133"
click at [60, 157] on link "WO#628133" at bounding box center [49, 156] width 34 height 6
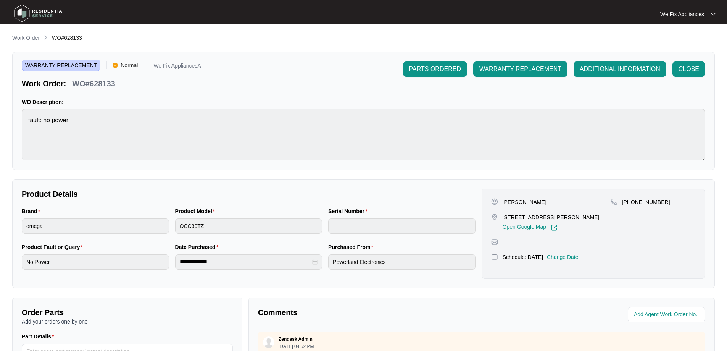
click at [572, 254] on p "Change Date" at bounding box center [563, 257] width 32 height 8
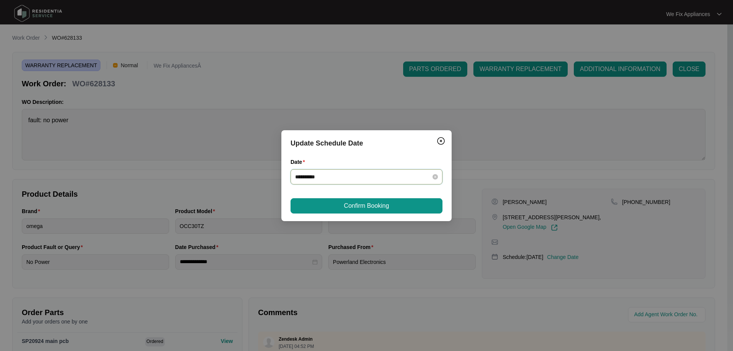
click at [362, 176] on input "**********" at bounding box center [362, 177] width 134 height 8
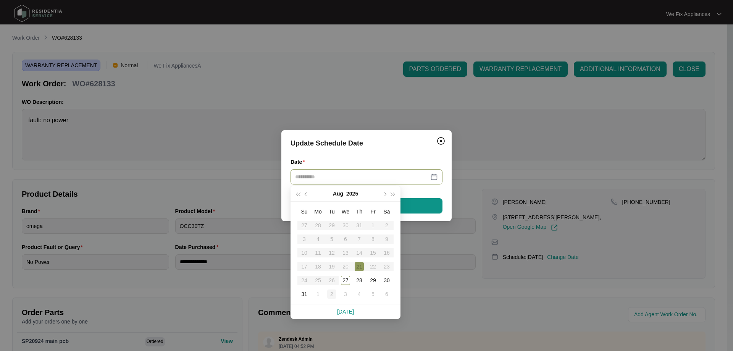
type input "**********"
click at [334, 294] on div "2" at bounding box center [331, 293] width 9 height 9
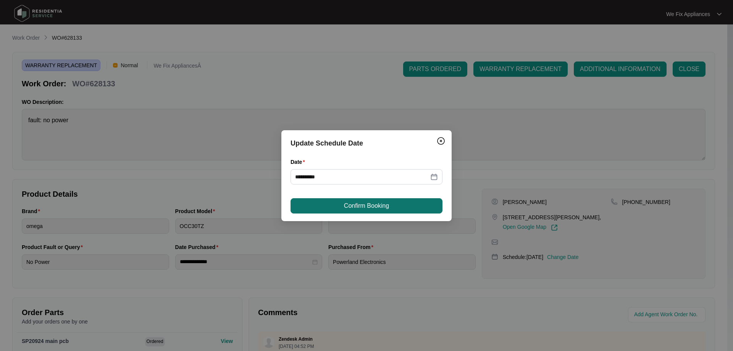
click at [364, 208] on span "Confirm Booking" at bounding box center [366, 205] width 45 height 9
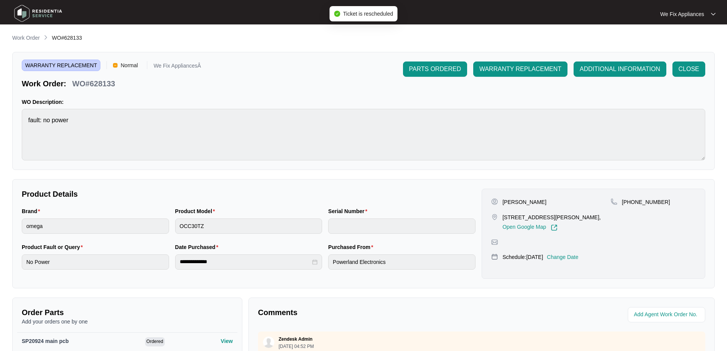
click at [50, 17] on img at bounding box center [37, 13] width 53 height 23
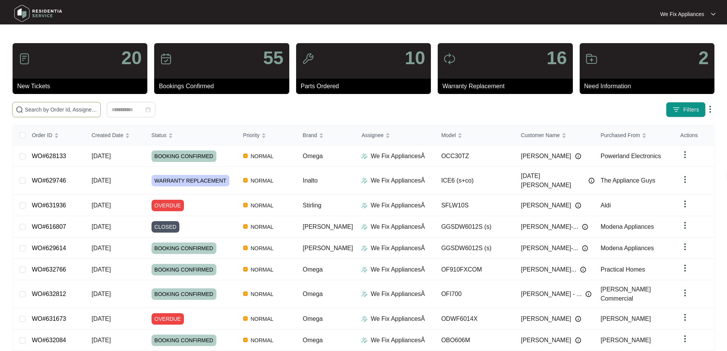
paste input "632762"
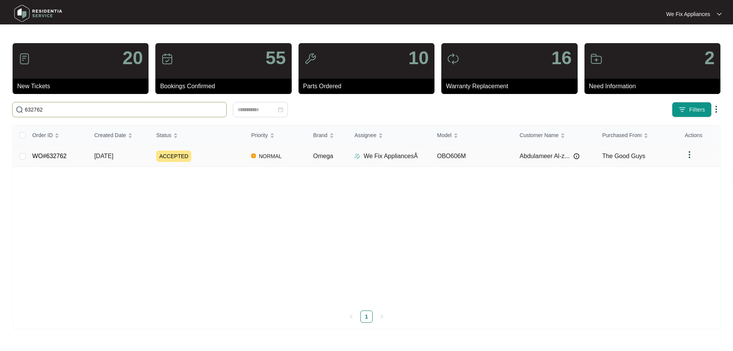
type input "632762"
click at [44, 153] on link "WO#632762" at bounding box center [49, 156] width 34 height 6
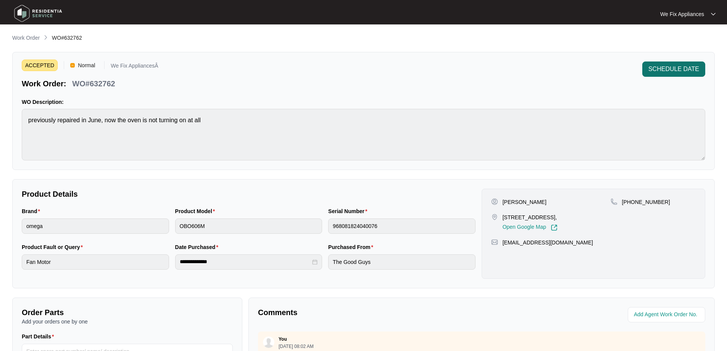
click at [663, 68] on span "SCHEDULE DATE" at bounding box center [674, 69] width 51 height 9
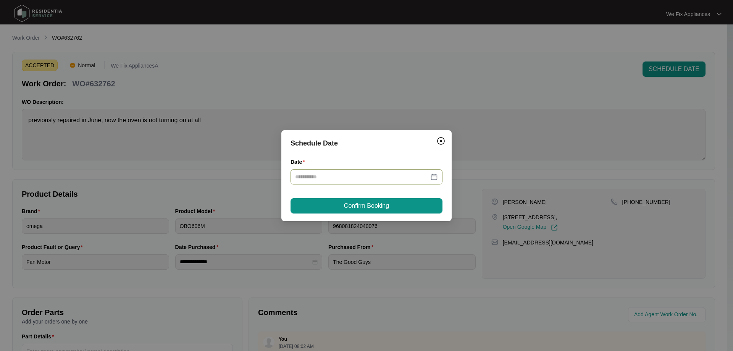
click at [383, 170] on div at bounding box center [367, 176] width 152 height 15
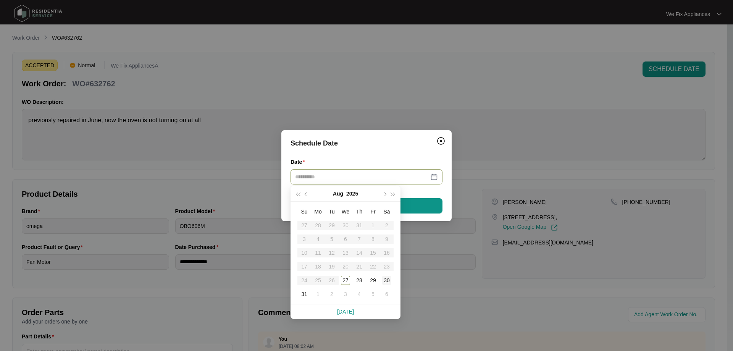
type input "**********"
click at [385, 281] on div "30" at bounding box center [386, 280] width 9 height 9
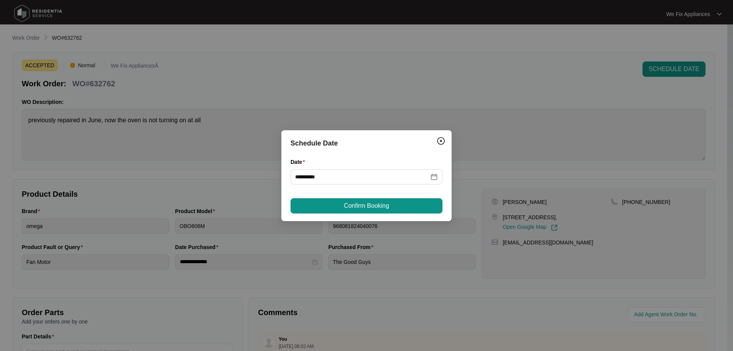
click at [388, 215] on div "**********" at bounding box center [366, 175] width 170 height 91
click at [388, 210] on button "Confirm Booking" at bounding box center [367, 205] width 152 height 15
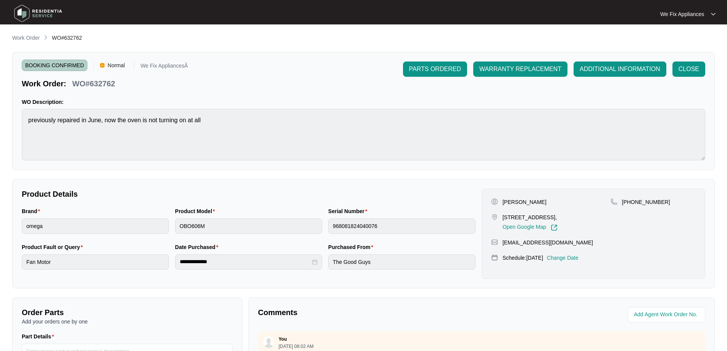
click at [40, 15] on img at bounding box center [37, 13] width 53 height 23
